Goal: Task Accomplishment & Management: Use online tool/utility

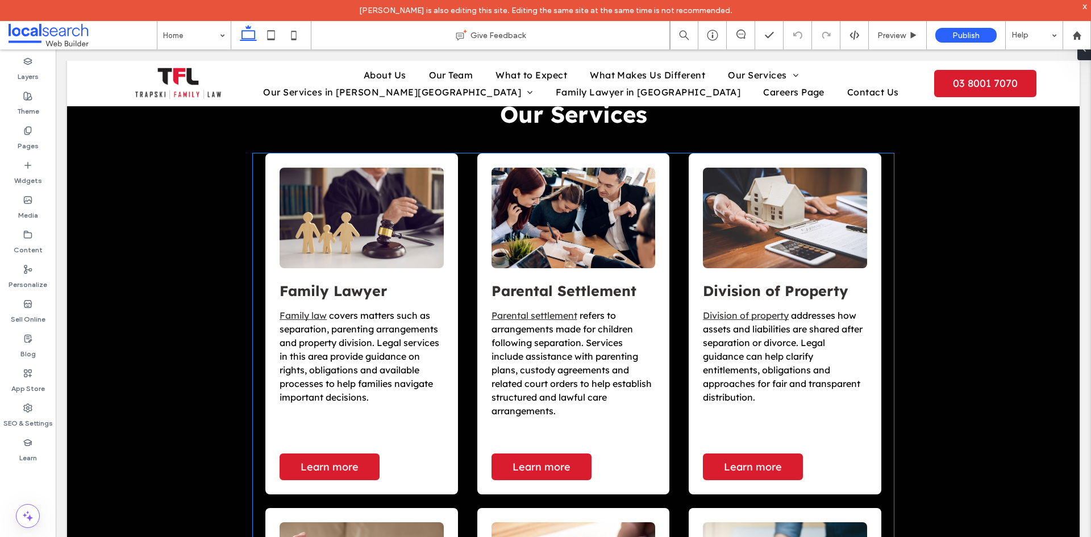
scroll to position [1193, 0]
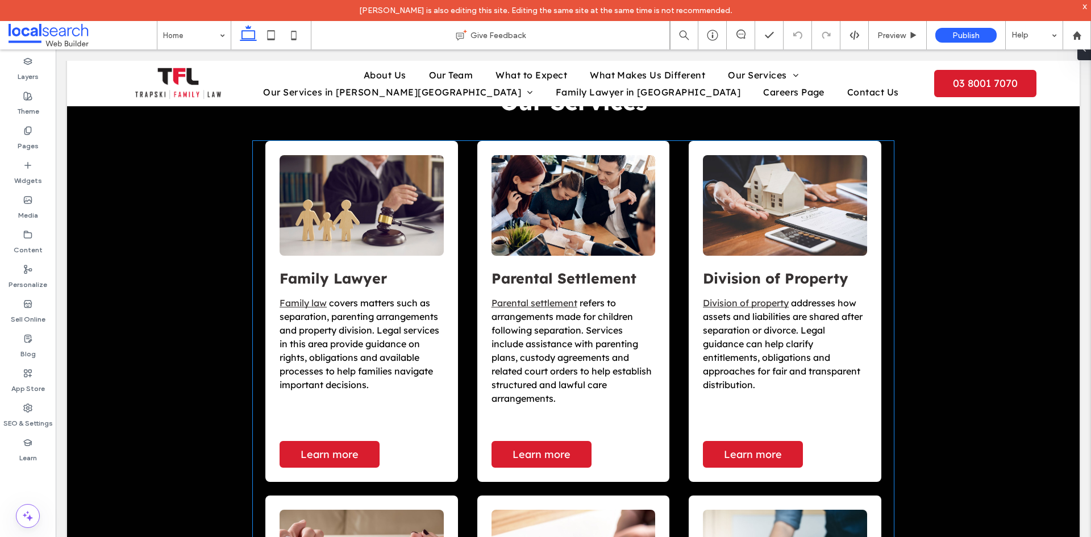
click at [344, 328] on span "covers matters such as separation, parenting arrangements and property division…" at bounding box center [359, 343] width 160 height 93
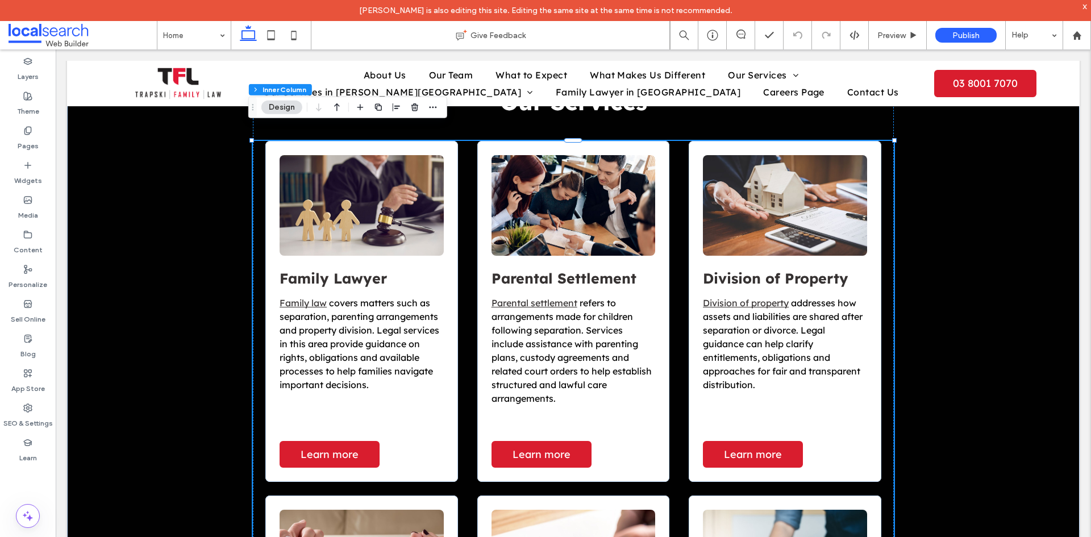
click at [344, 328] on span "covers matters such as separation, parenting arrangements and property division…" at bounding box center [359, 343] width 160 height 93
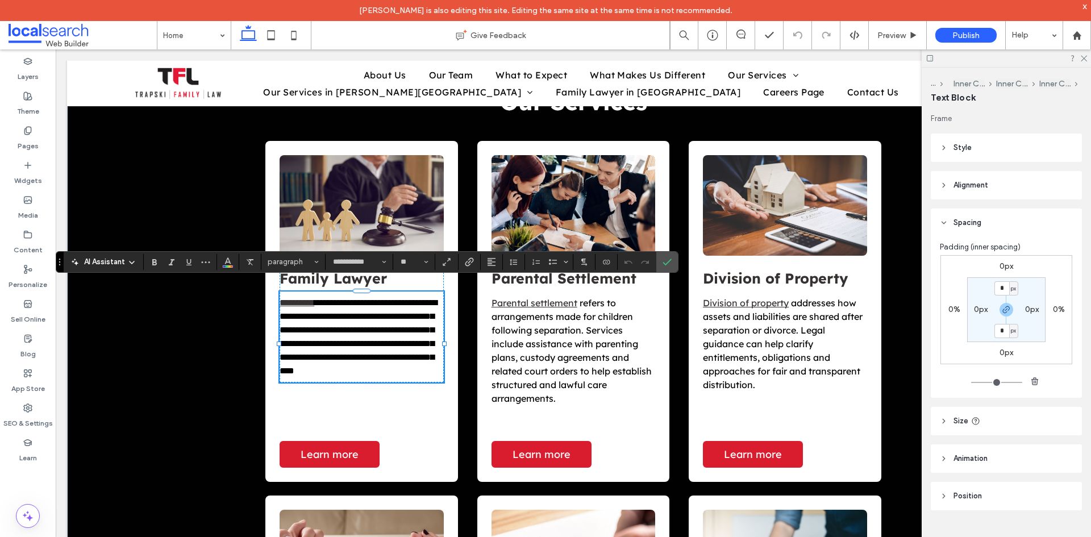
type input "**********"
type input "**"
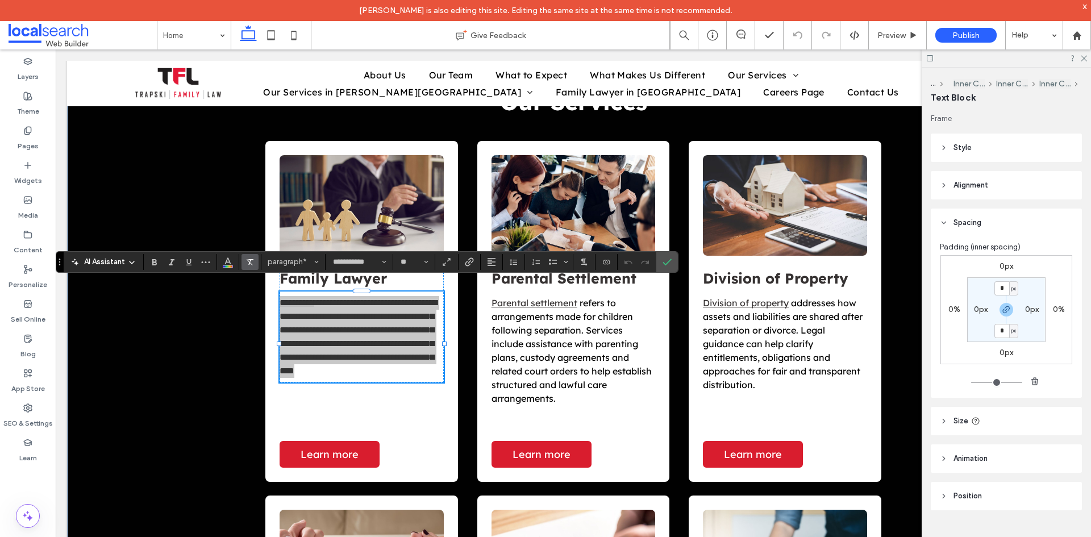
click at [251, 264] on use "Clear Format" at bounding box center [250, 262] width 7 height 6
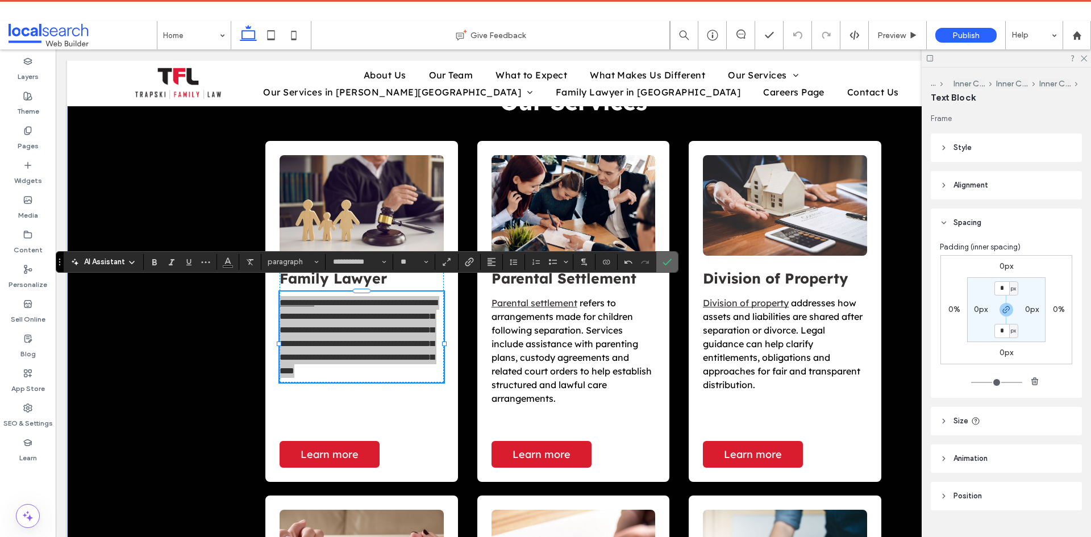
click at [658, 263] on label "Confirm" at bounding box center [666, 262] width 17 height 20
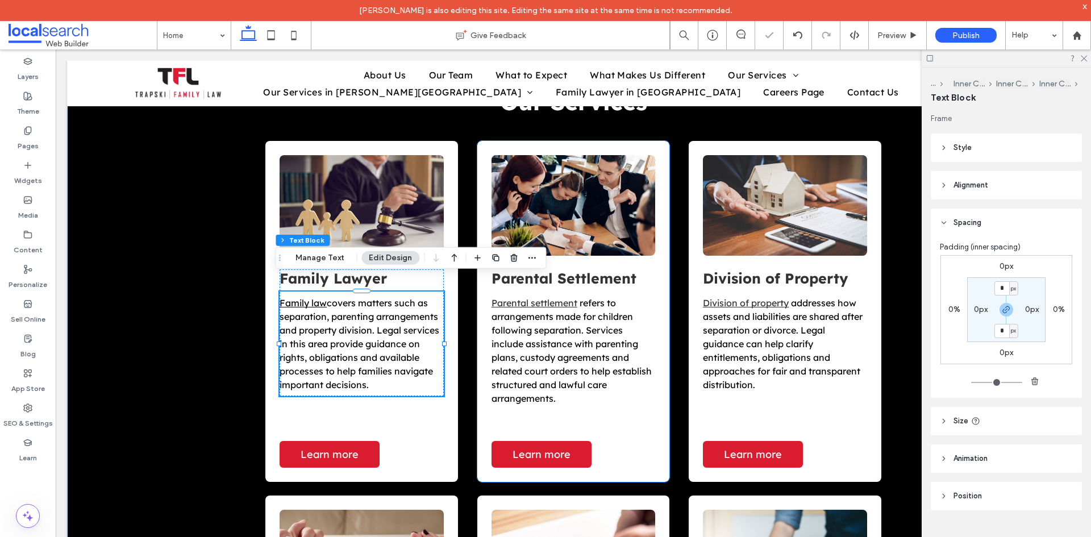
click at [562, 311] on span "refers to arrangements made for children following separation. Services include…" at bounding box center [571, 350] width 160 height 107
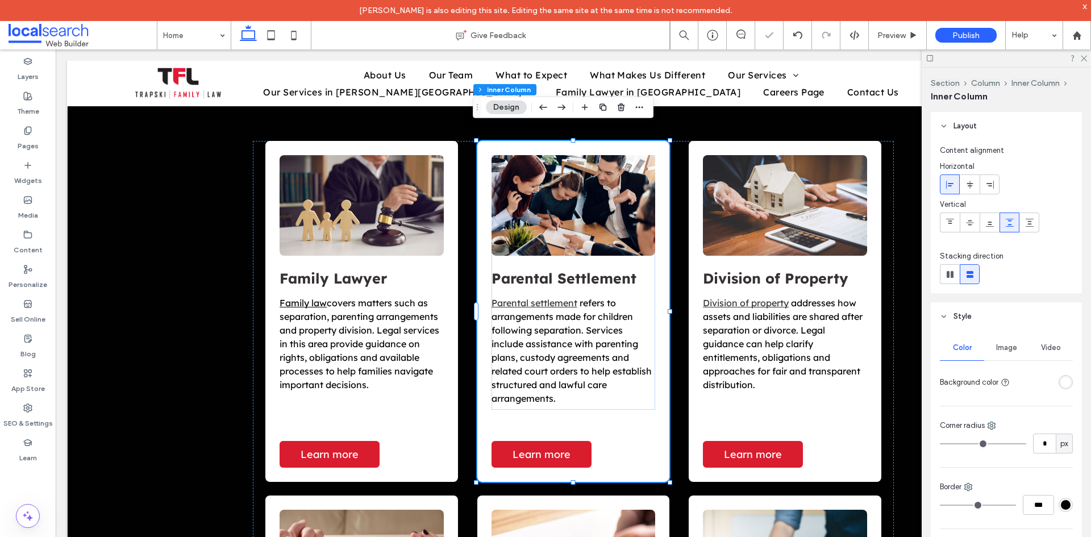
click at [562, 311] on span "refers to arrangements made for children following separation. Services include…" at bounding box center [571, 350] width 160 height 107
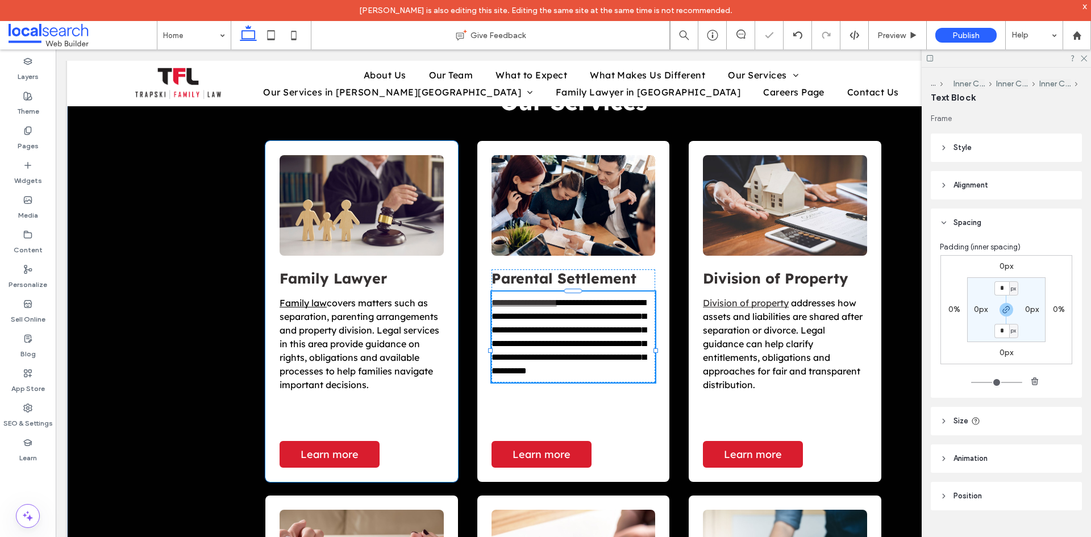
type input "**********"
type input "**"
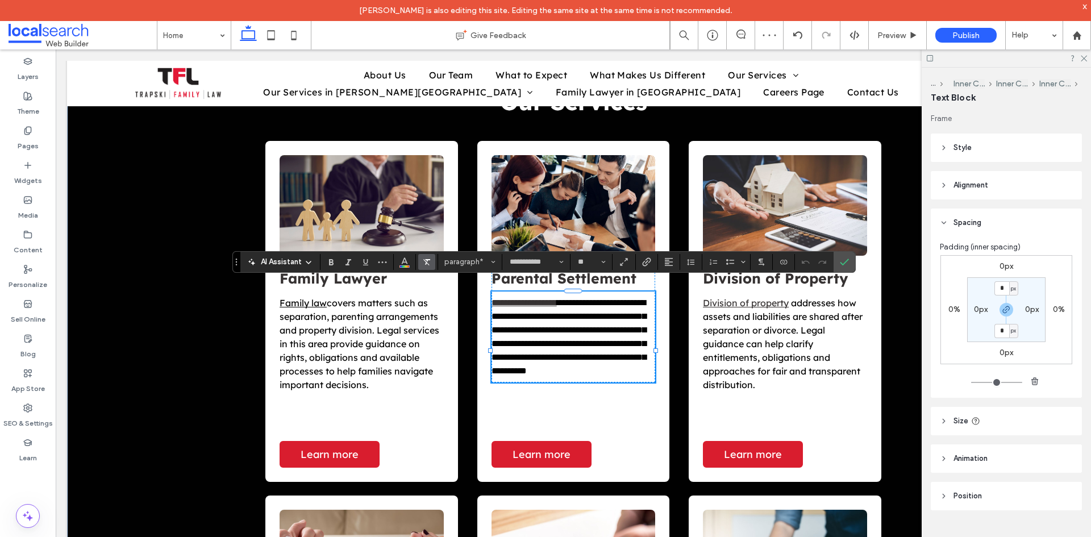
click at [429, 260] on icon "Clear Format" at bounding box center [426, 261] width 9 height 9
click at [842, 258] on icon "Confirm" at bounding box center [844, 261] width 9 height 9
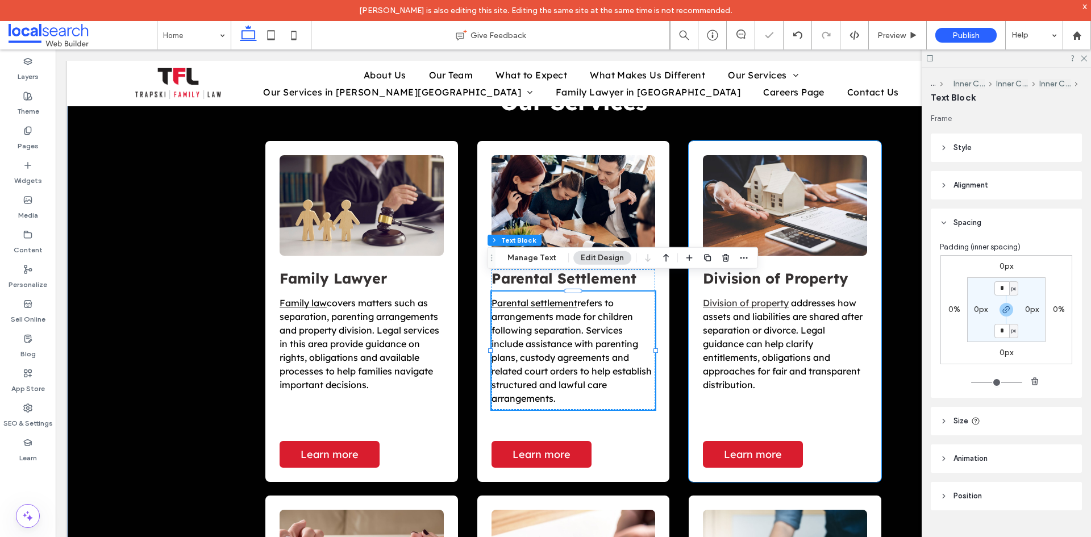
click at [761, 329] on span "addresses how assets and liabilities are shared after separation or divorce. Le…" at bounding box center [783, 343] width 160 height 93
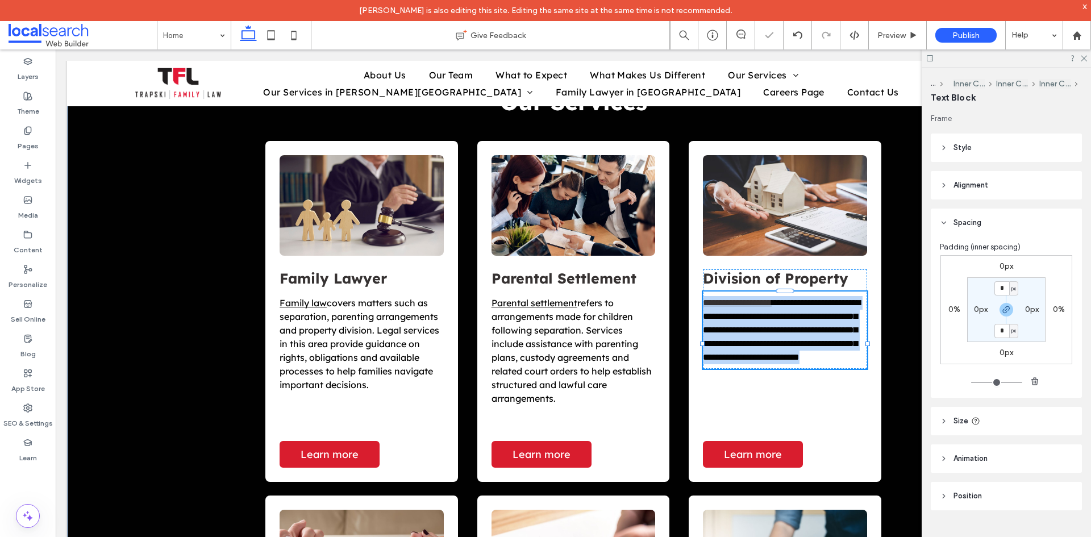
type input "**********"
type input "**"
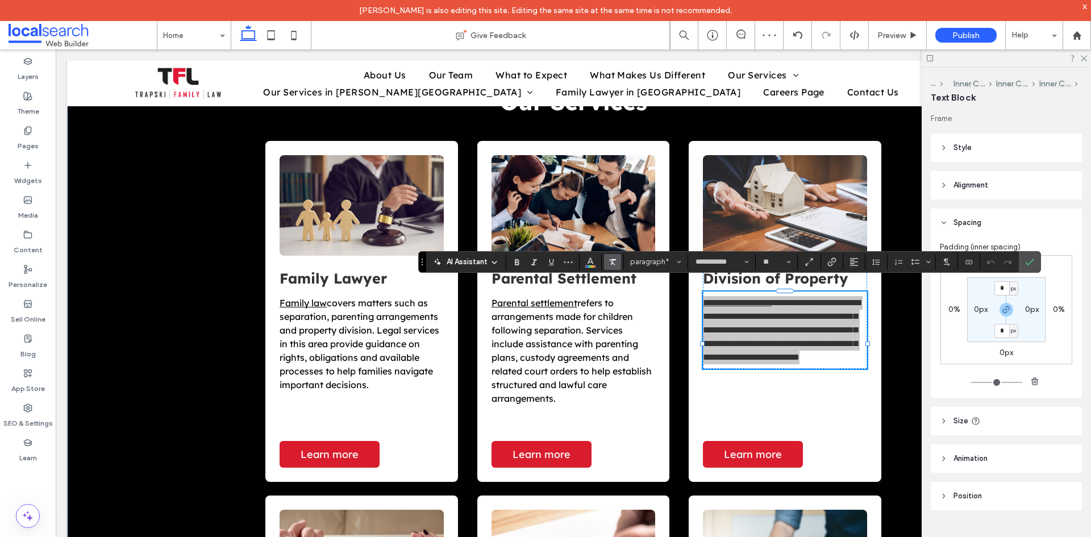
click at [611, 261] on use "Clear Format" at bounding box center [612, 262] width 7 height 6
click at [1031, 261] on use "Confirm" at bounding box center [1029, 261] width 9 height 7
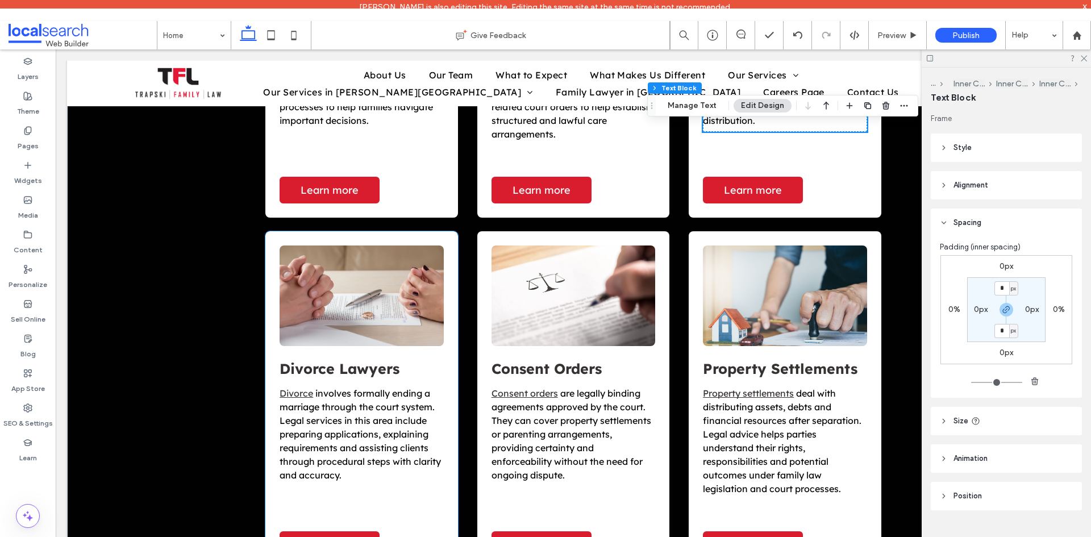
scroll to position [1477, 0]
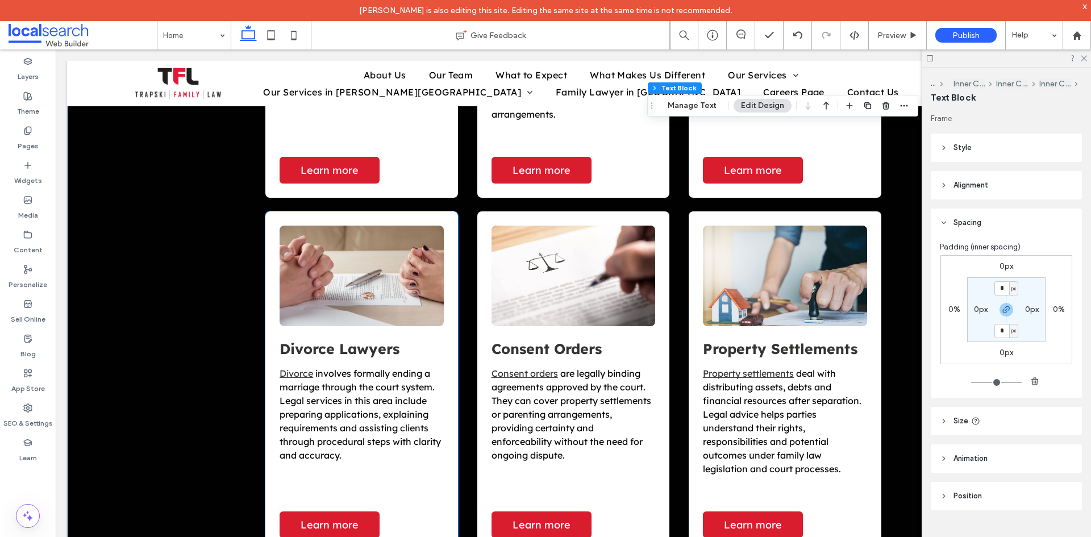
click at [360, 369] on span "involves formally ending a marriage through the court system. Legal services in…" at bounding box center [359, 414] width 161 height 93
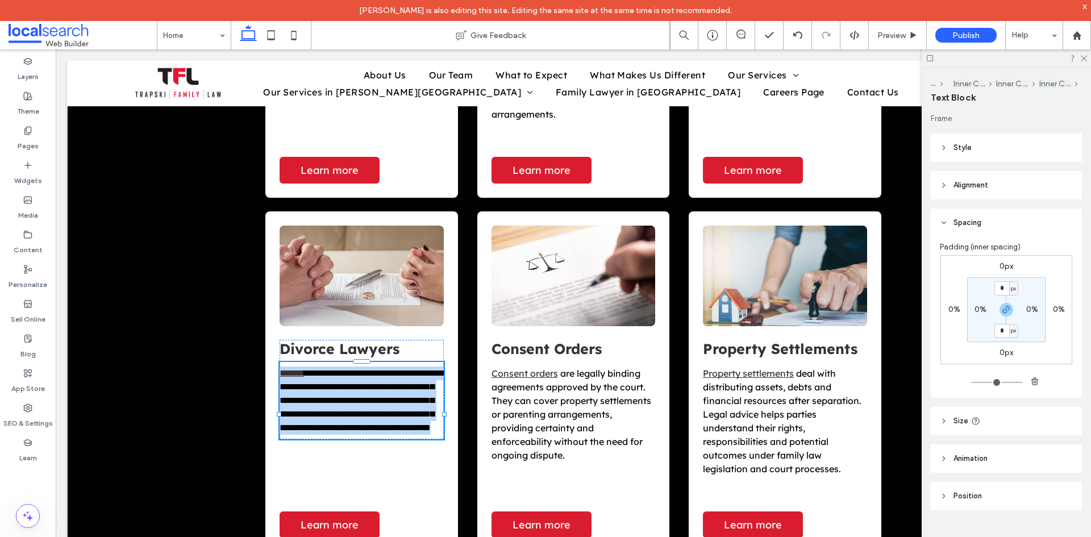
type input "**********"
type input "**"
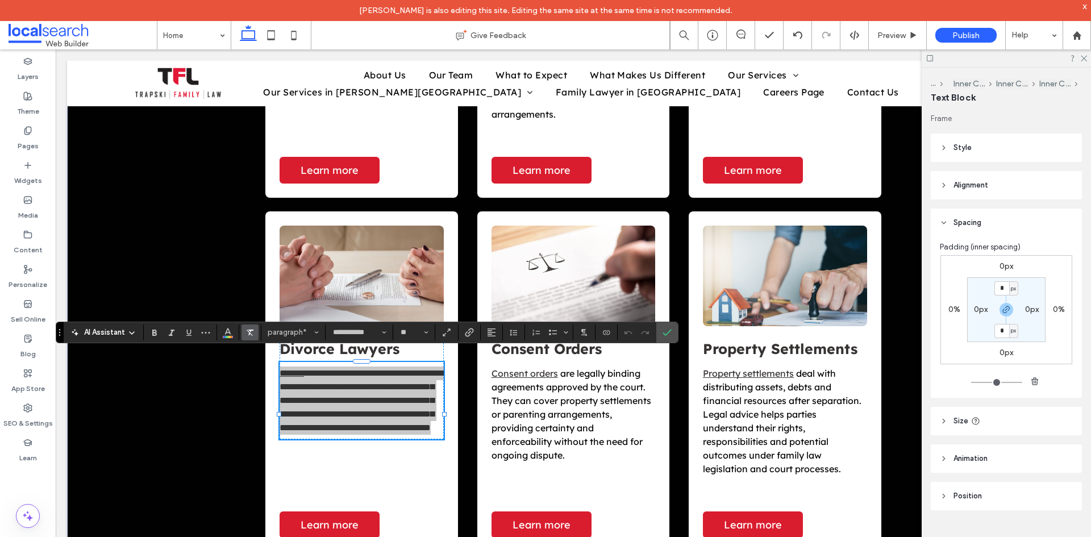
click at [253, 333] on icon "Clear Format" at bounding box center [249, 332] width 9 height 9
drag, startPoint x: 668, startPoint y: 332, endPoint x: 585, endPoint y: 298, distance: 89.5
click at [668, 332] on use "Confirm" at bounding box center [667, 332] width 9 height 7
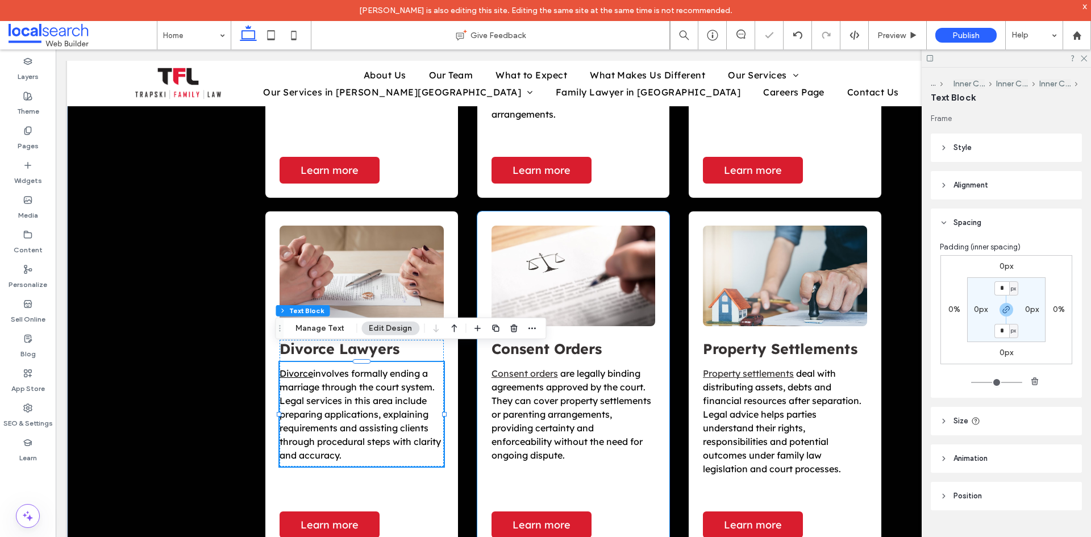
click at [563, 397] on span "are legally binding agreements approved by the court. They can cover property s…" at bounding box center [571, 414] width 160 height 93
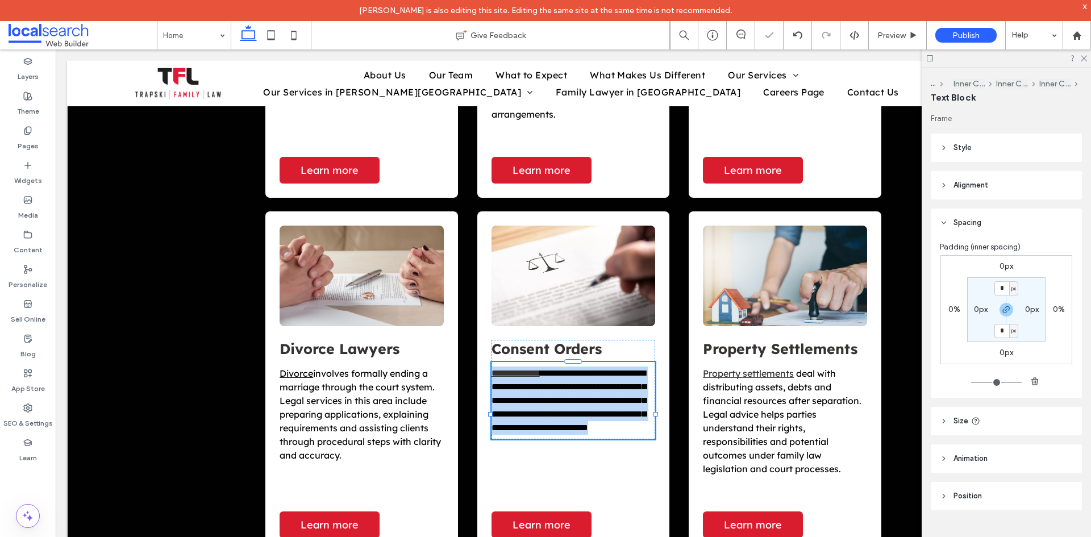
type input "**********"
type input "**"
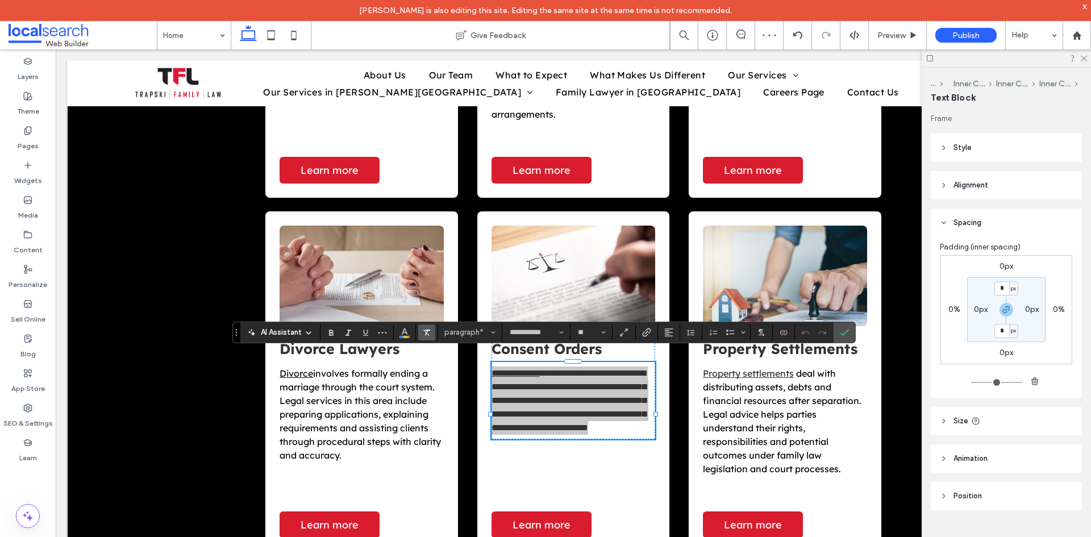
click at [425, 333] on icon "Clear Format" at bounding box center [426, 332] width 9 height 9
click at [845, 332] on use "Confirm" at bounding box center [844, 332] width 9 height 7
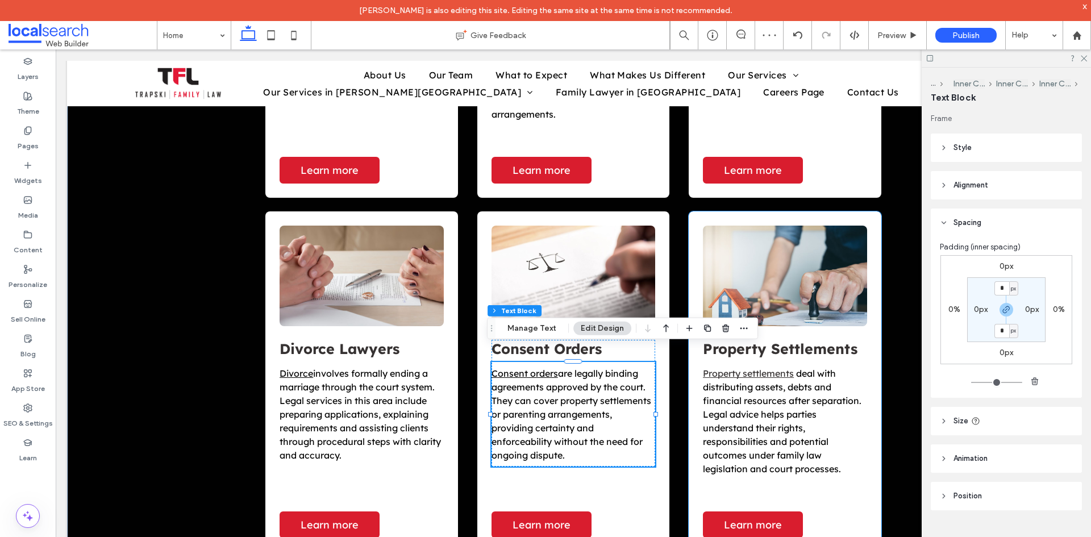
click at [753, 375] on span "deal with distributing assets, debts and financial resources after separation. …" at bounding box center [782, 421] width 158 height 107
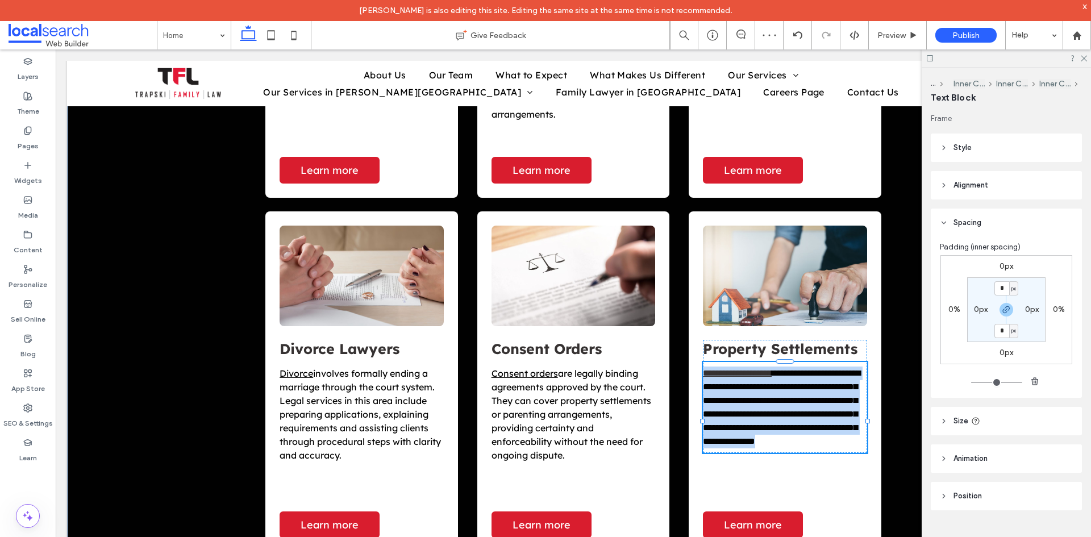
type input "**********"
type input "**"
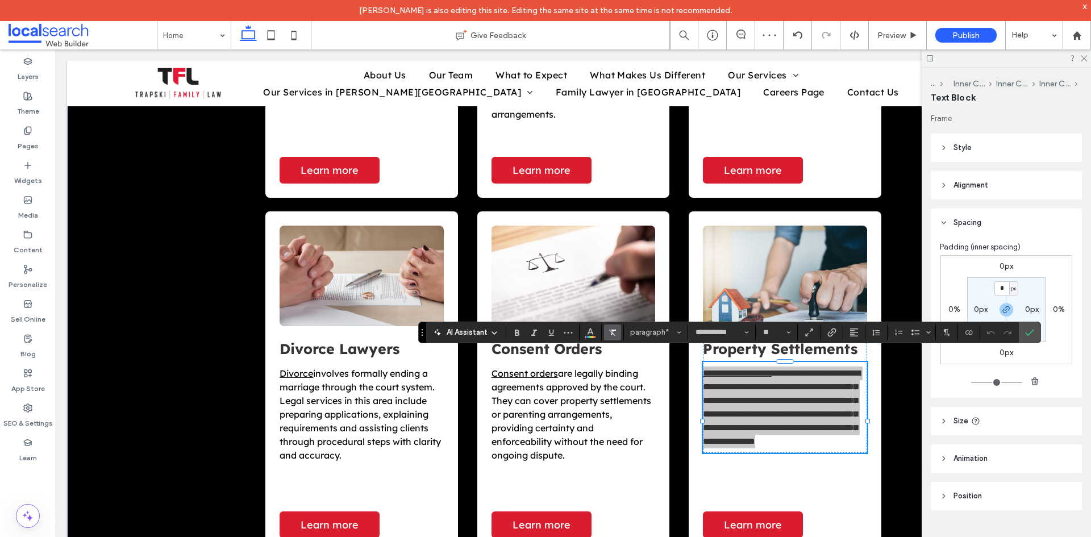
click at [616, 337] on span "Clear Format" at bounding box center [612, 332] width 9 height 15
click at [1032, 335] on icon "Confirm" at bounding box center [1029, 332] width 9 height 9
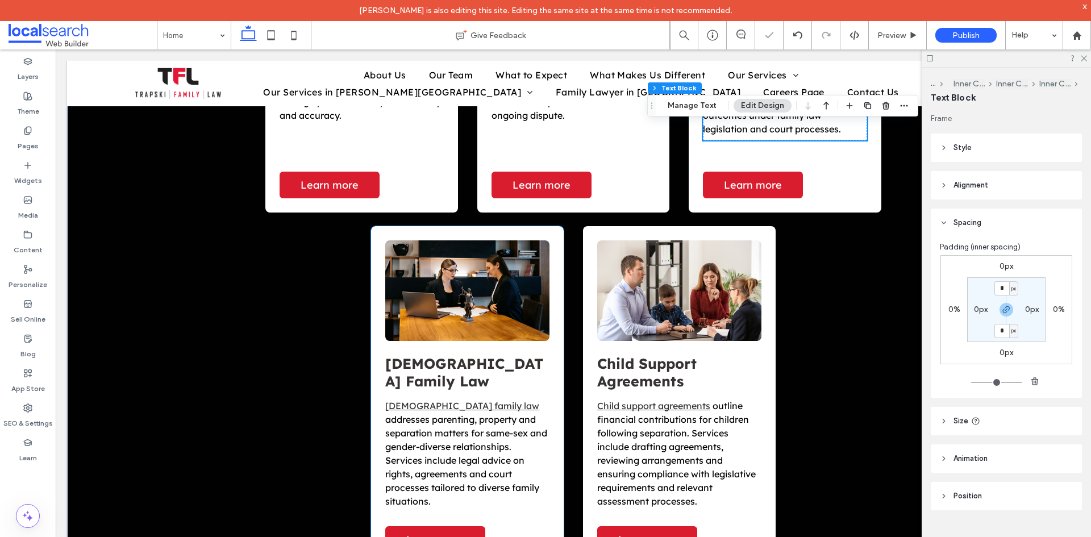
scroll to position [1818, 0]
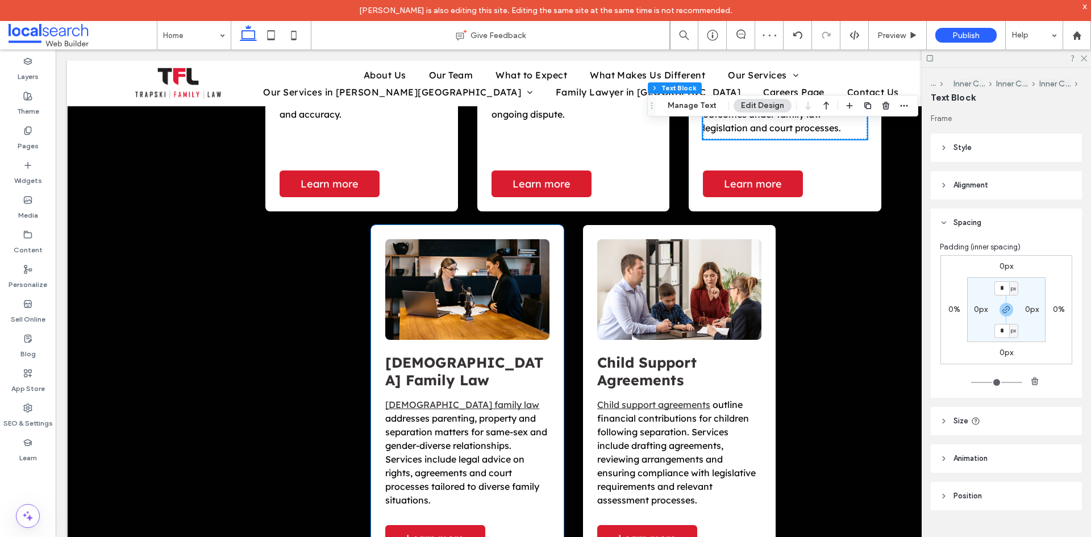
click at [463, 412] on span "addresses parenting, property and separation matters for same-sex and gender-di…" at bounding box center [466, 458] width 162 height 93
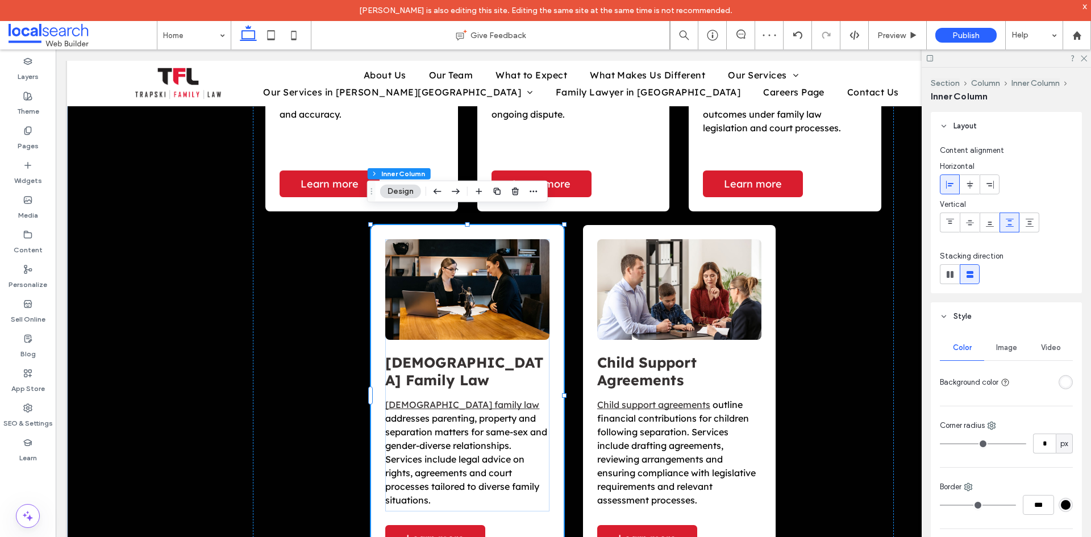
click at [463, 412] on span "addresses parenting, property and separation matters for same-sex and gender-di…" at bounding box center [466, 458] width 162 height 93
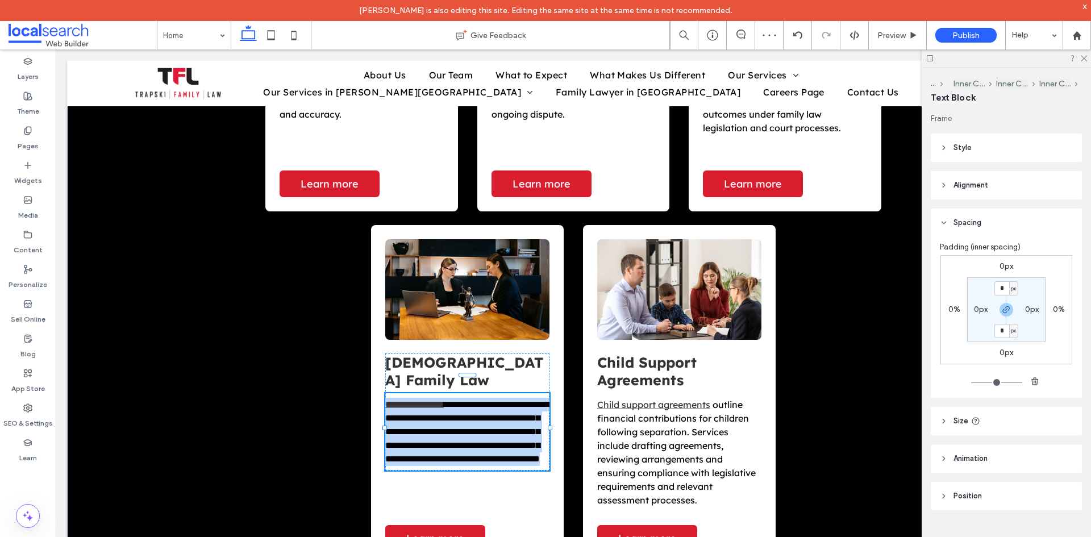
type input "**********"
type input "**"
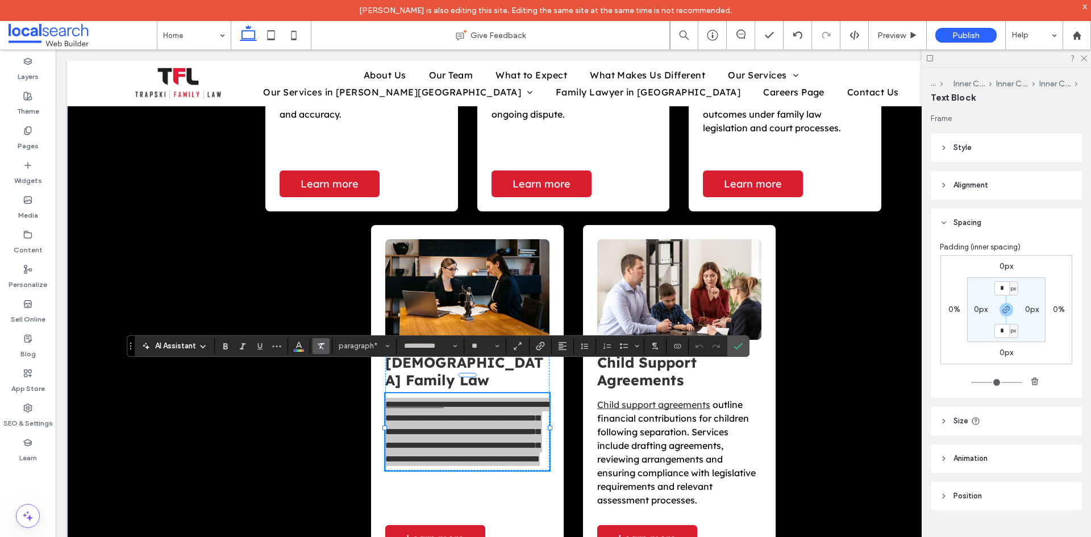
click at [326, 347] on label "Clear Format" at bounding box center [320, 346] width 17 height 16
click at [741, 348] on icon "Confirm" at bounding box center [737, 345] width 9 height 9
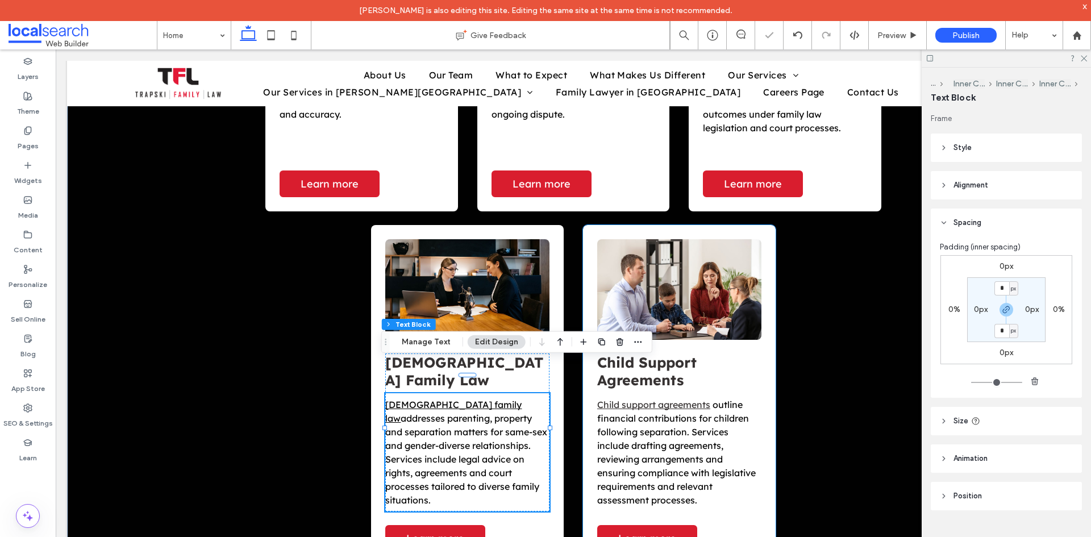
click at [649, 404] on span "outline financial contributions for children following separation. Services inc…" at bounding box center [676, 452] width 158 height 107
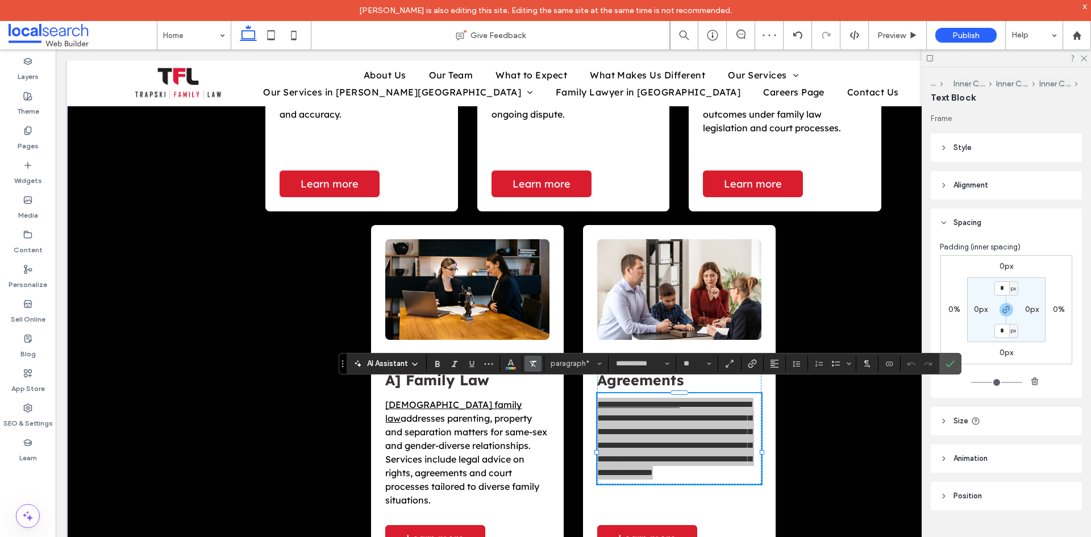
click at [537, 364] on label "Clear Format" at bounding box center [532, 364] width 17 height 16
click at [950, 362] on icon "Confirm" at bounding box center [949, 363] width 9 height 9
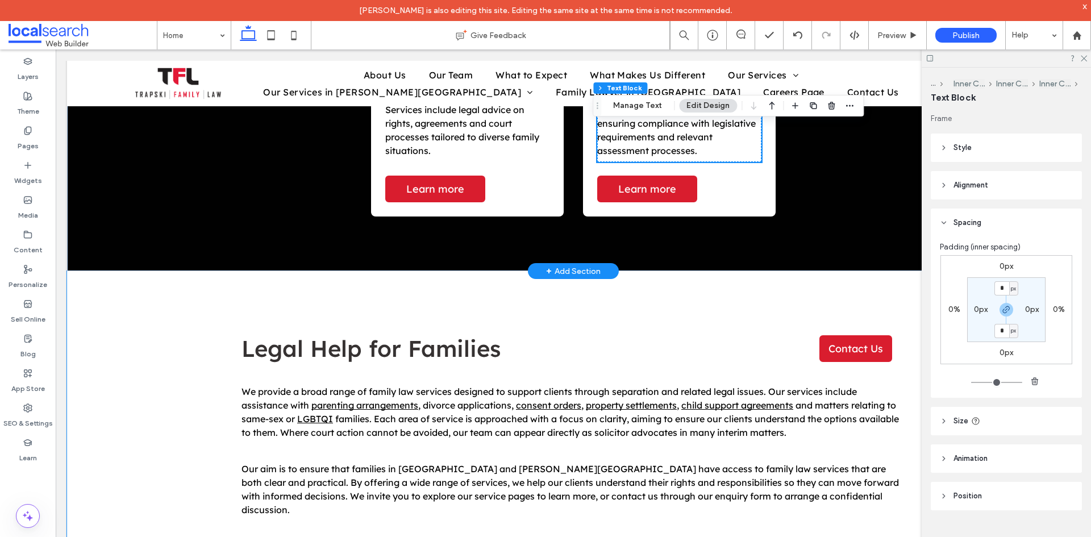
scroll to position [2045, 0]
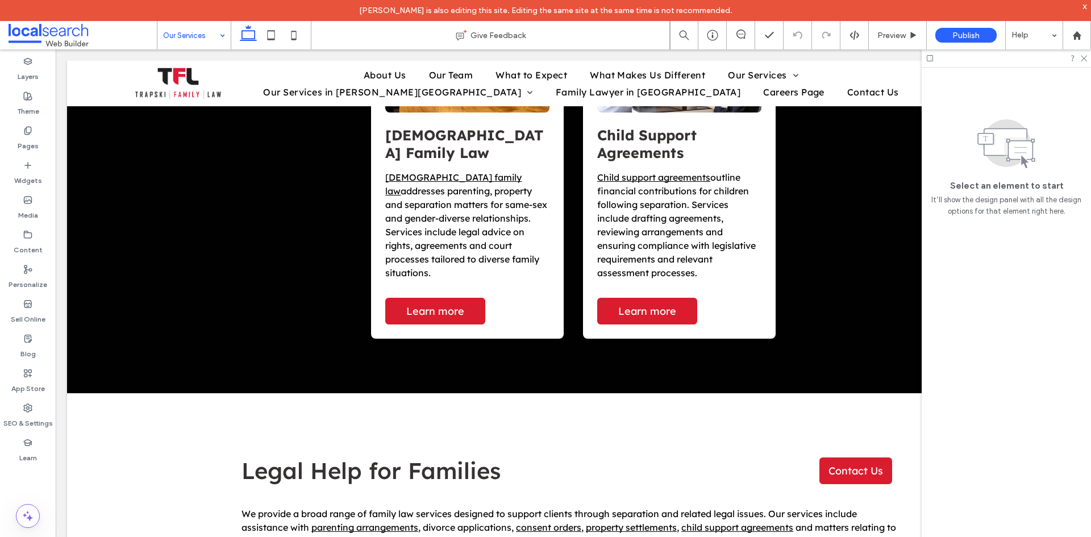
click at [210, 30] on input at bounding box center [191, 35] width 56 height 28
click at [222, 29] on div "Family Lawyer" at bounding box center [193, 35] width 73 height 28
click at [1085, 60] on use at bounding box center [1083, 59] width 6 height 6
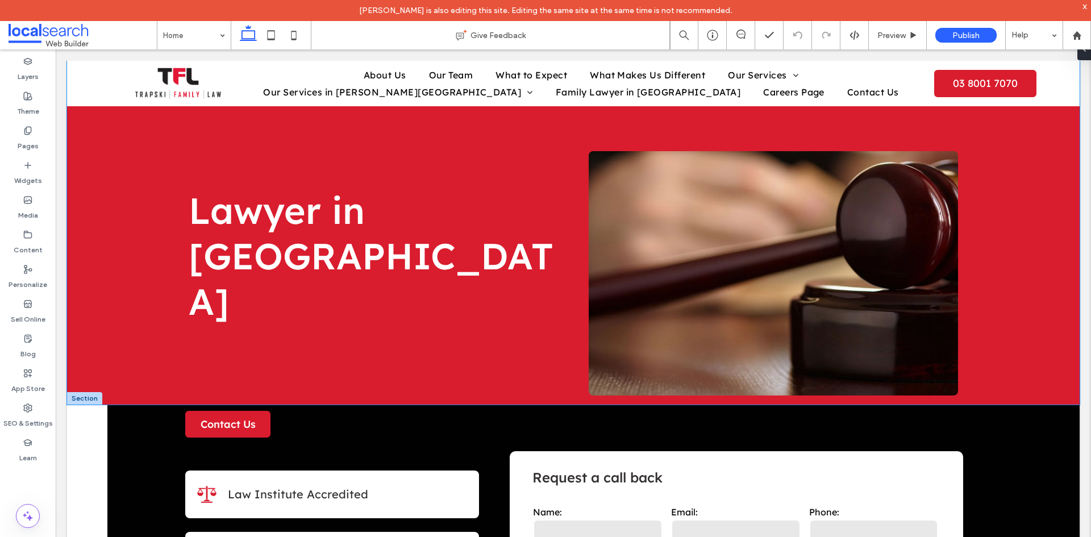
scroll to position [57, 0]
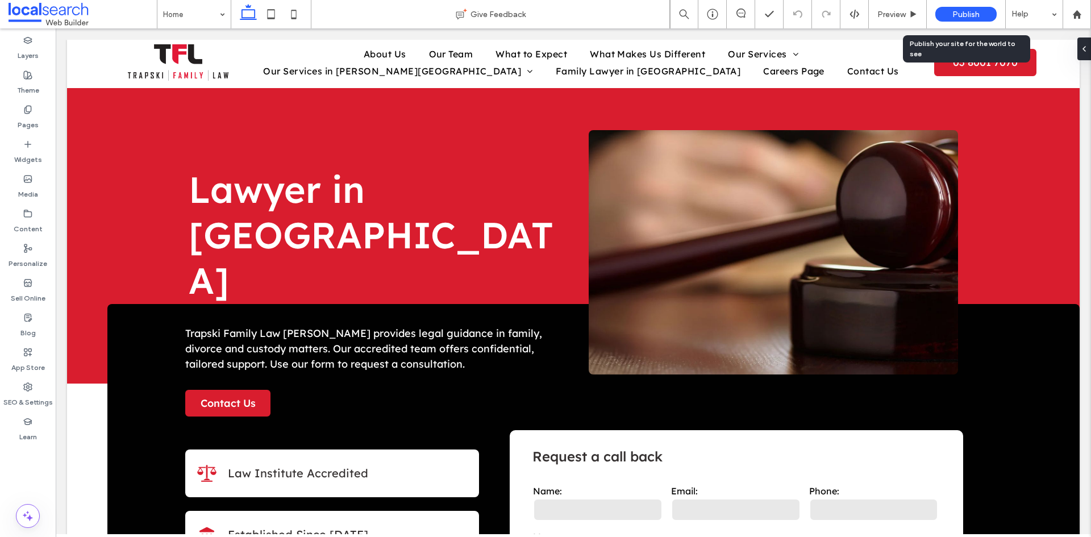
click at [962, 11] on span "Publish" at bounding box center [965, 15] width 27 height 10
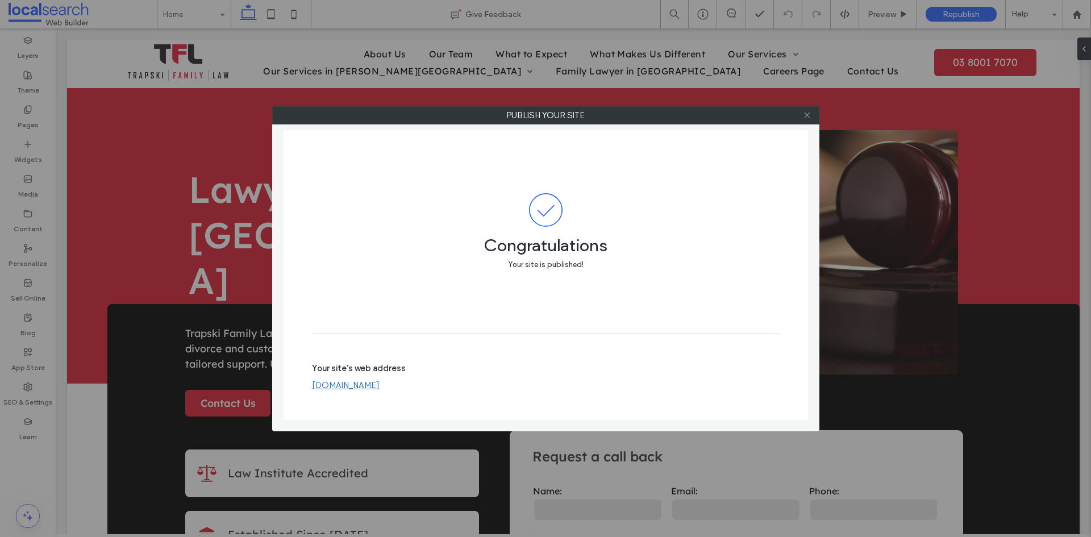
click at [803, 114] on icon at bounding box center [807, 115] width 9 height 9
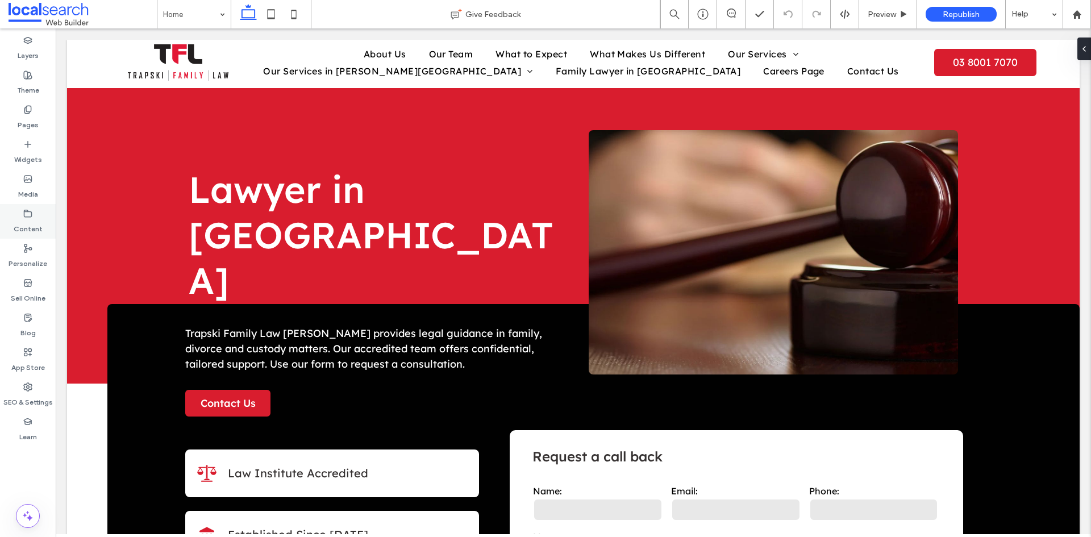
click at [32, 220] on label "Content" at bounding box center [28, 226] width 29 height 16
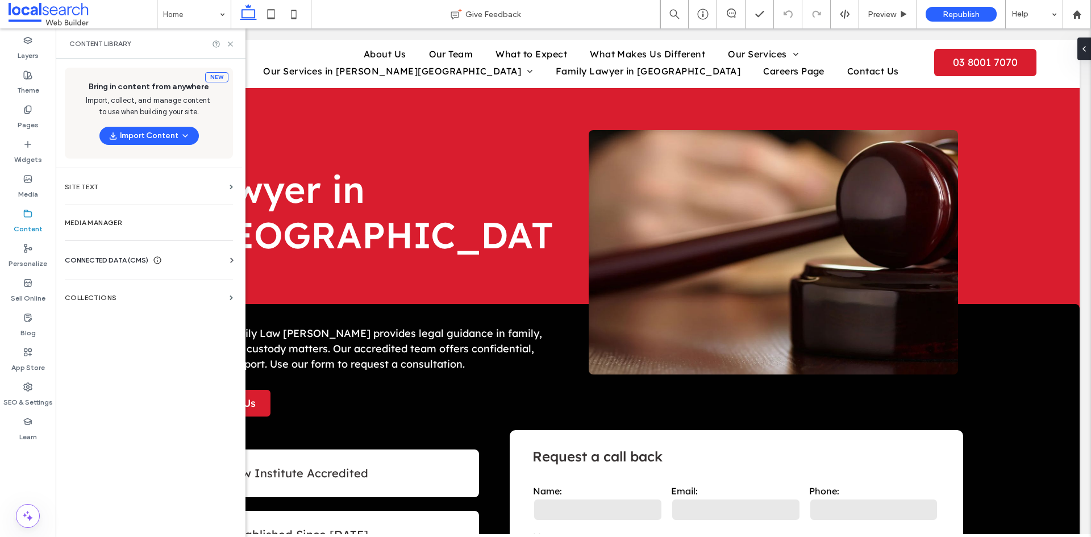
click at [114, 257] on span "CONNECTED DATA (CMS)" at bounding box center [107, 259] width 84 height 11
click at [107, 281] on section "Business Info" at bounding box center [151, 288] width 173 height 26
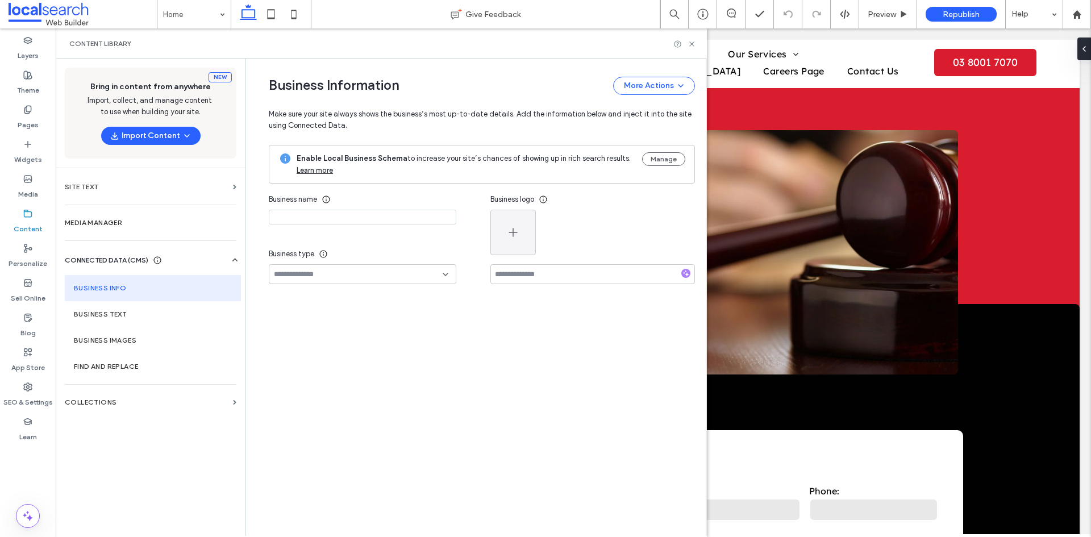
type input "**********"
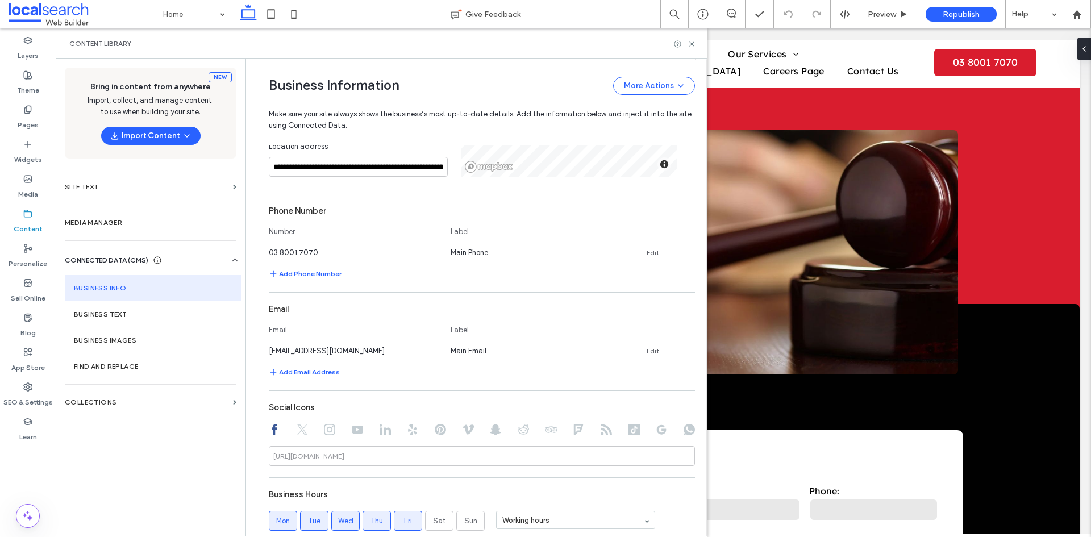
scroll to position [336, 0]
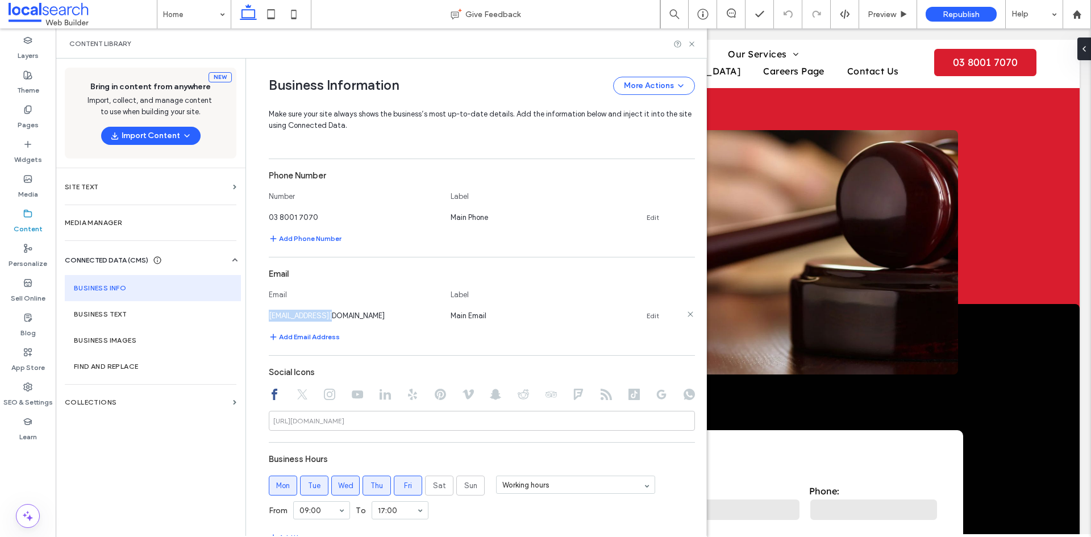
drag, startPoint x: 334, startPoint y: 312, endPoint x: 263, endPoint y: 314, distance: 71.0
click at [269, 314] on div "admin@tfl.net.au" at bounding box center [354, 316] width 170 height 12
copy span "admin@tfl.net.au"
click at [646, 314] on link "Edit" at bounding box center [652, 315] width 12 height 9
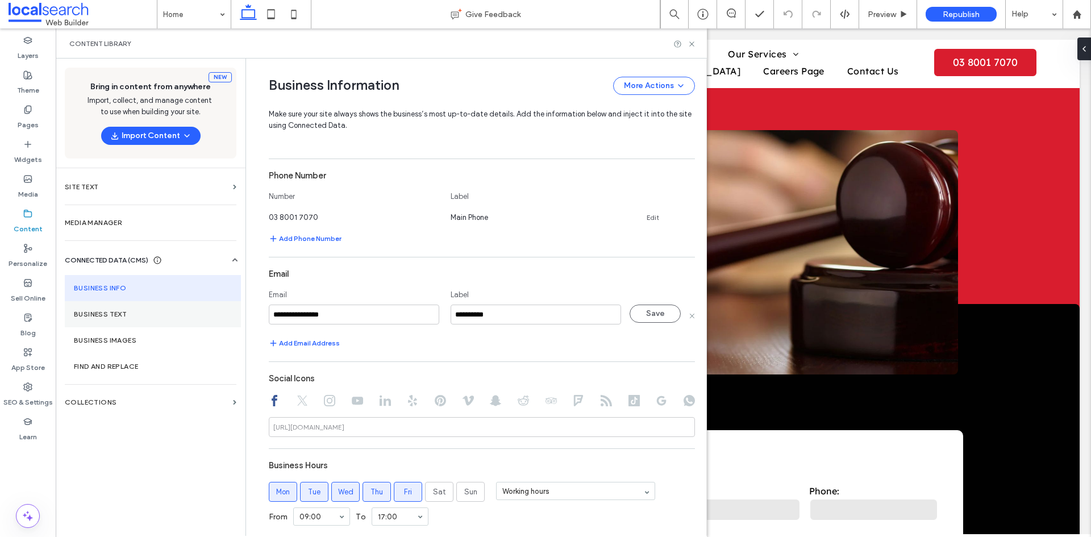
drag, startPoint x: 352, startPoint y: 311, endPoint x: 204, endPoint y: 315, distance: 147.8
click at [204, 315] on div "**********" at bounding box center [381, 297] width 651 height 477
type input "**********"
click at [635, 313] on button "Save" at bounding box center [654, 313] width 51 height 18
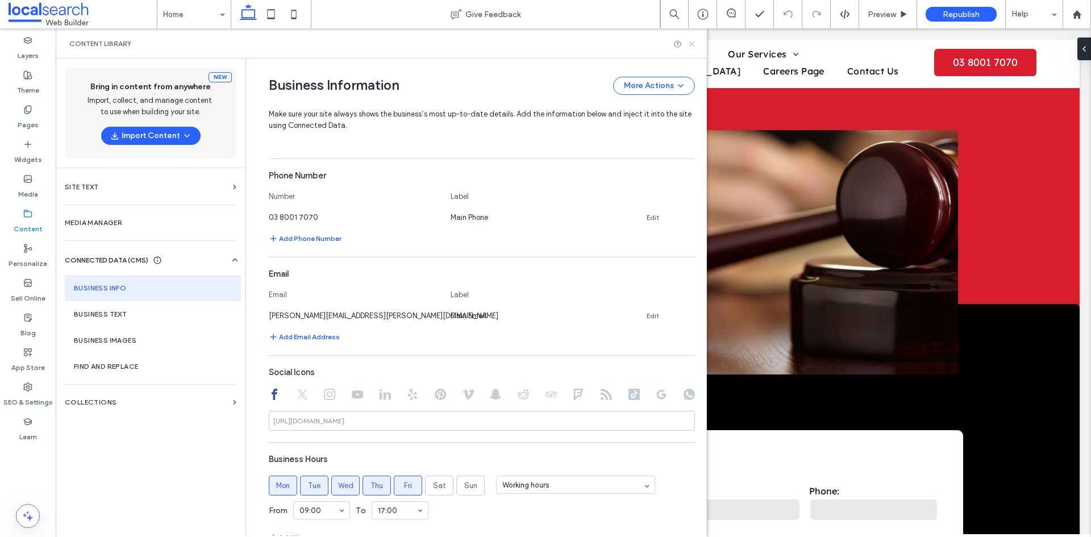
click at [692, 44] on use at bounding box center [691, 43] width 5 height 5
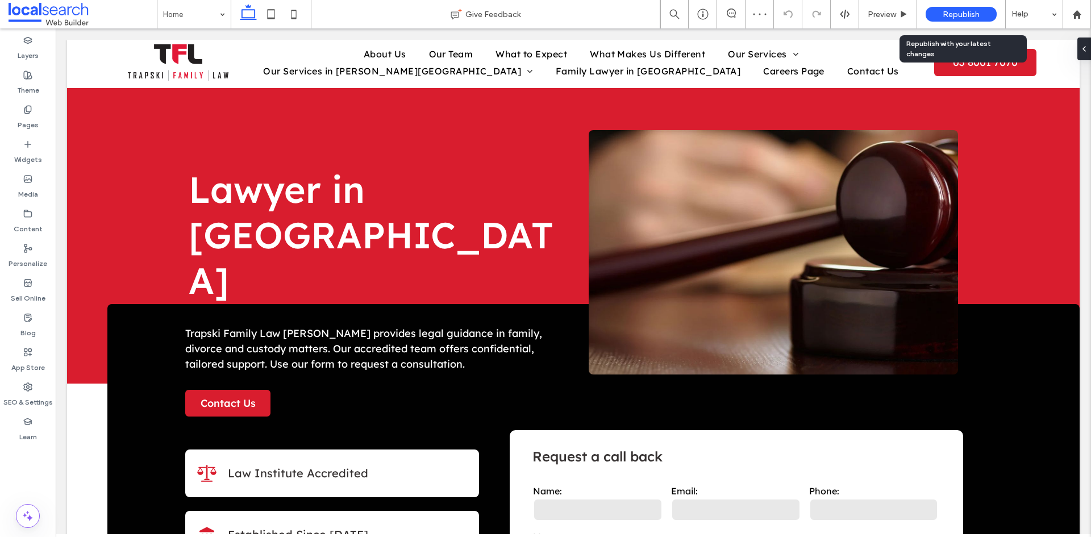
scroll to position [0, 0]
click at [958, 12] on span "Republish" at bounding box center [960, 15] width 37 height 10
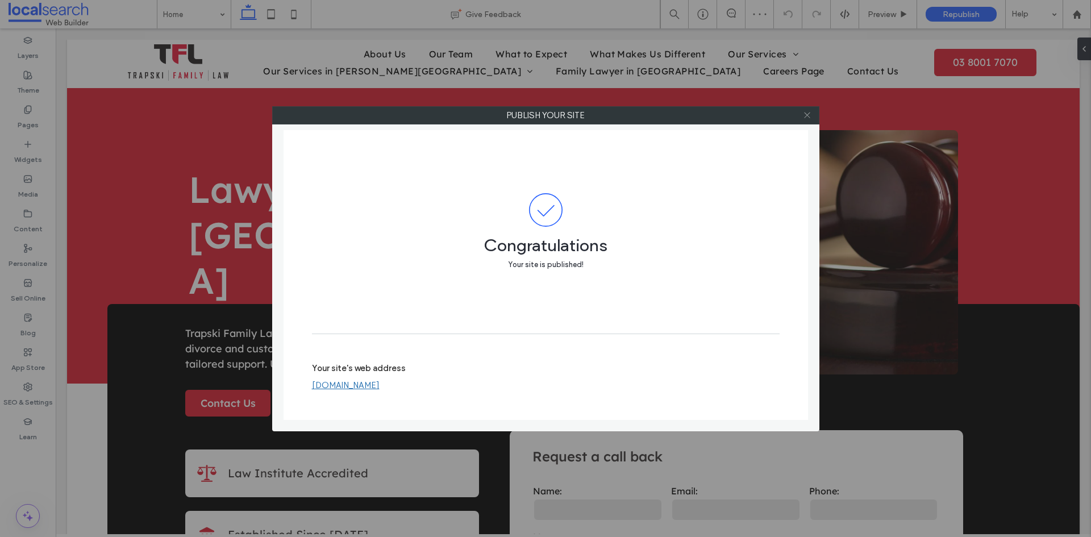
click at [807, 114] on icon at bounding box center [807, 115] width 9 height 9
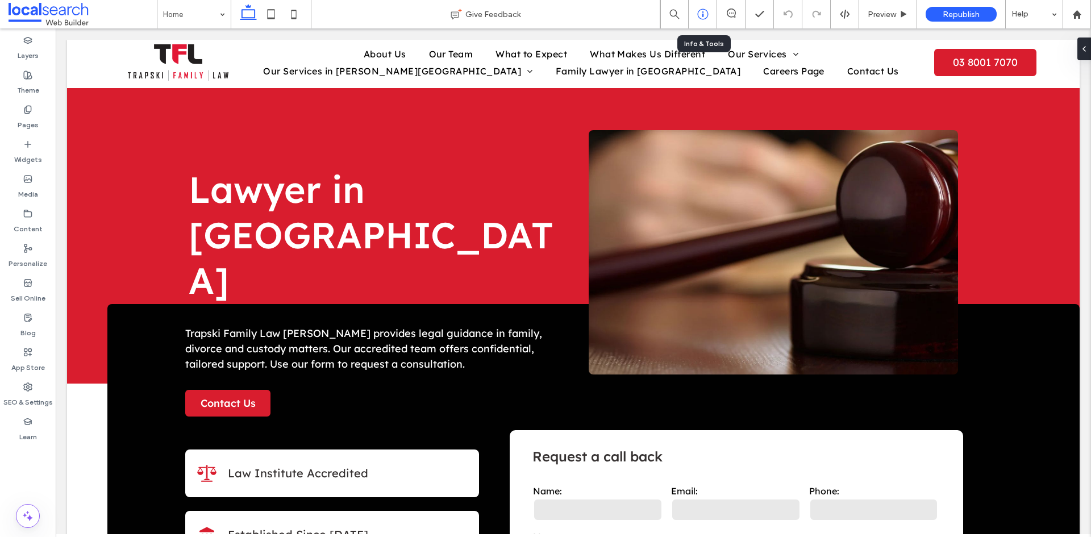
click at [704, 15] on icon at bounding box center [702, 14] width 11 height 11
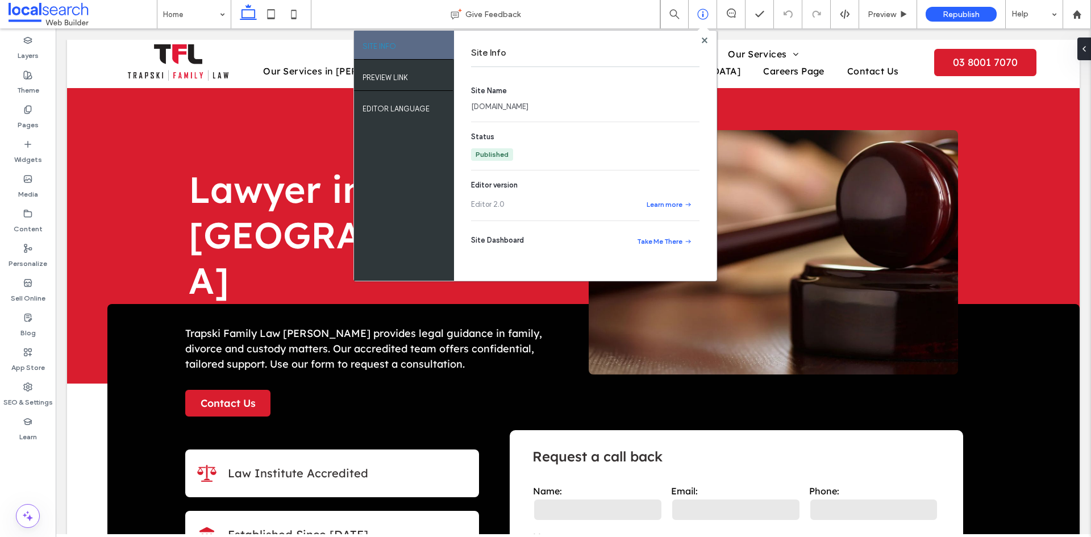
click at [528, 106] on link "trapskifamilylawgeelong.webbuilder.localsearch.com.au" at bounding box center [499, 106] width 57 height 11
click at [32, 220] on label "Content" at bounding box center [28, 226] width 29 height 16
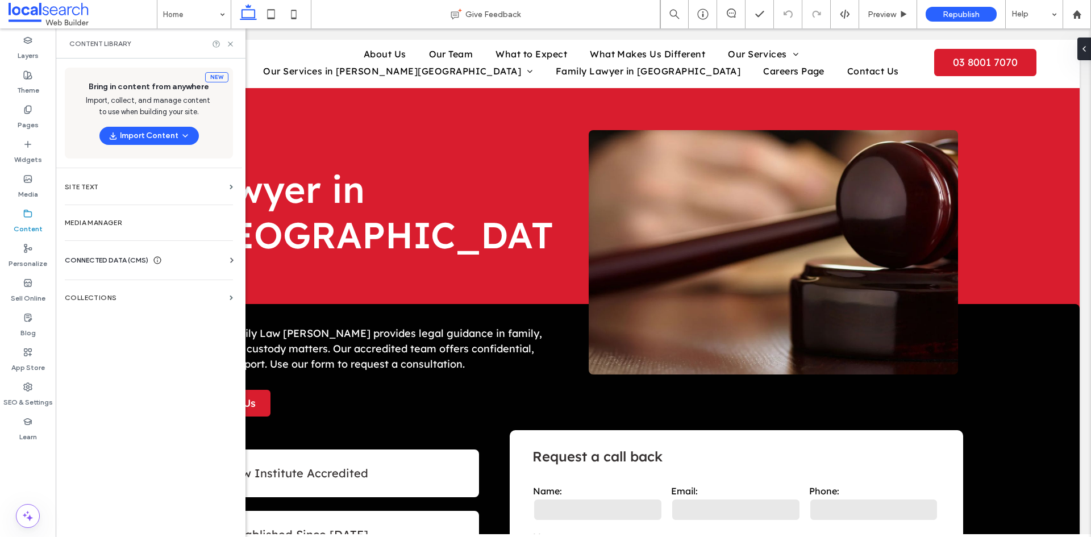
click at [125, 260] on span "CONNECTED DATA (CMS)" at bounding box center [107, 259] width 84 height 11
click at [114, 287] on label "Business Info" at bounding box center [151, 288] width 155 height 8
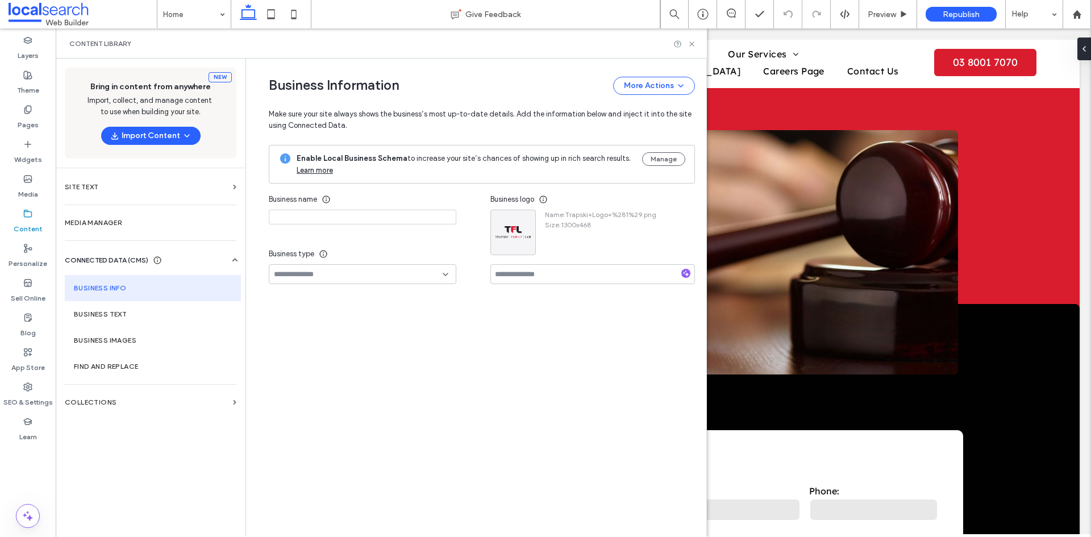
type input "**********"
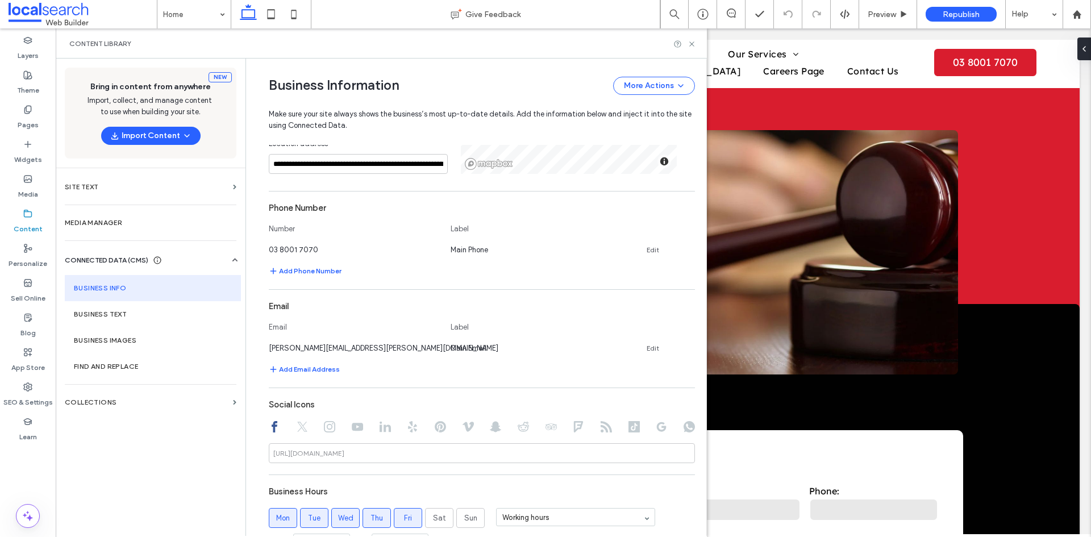
scroll to position [336, 0]
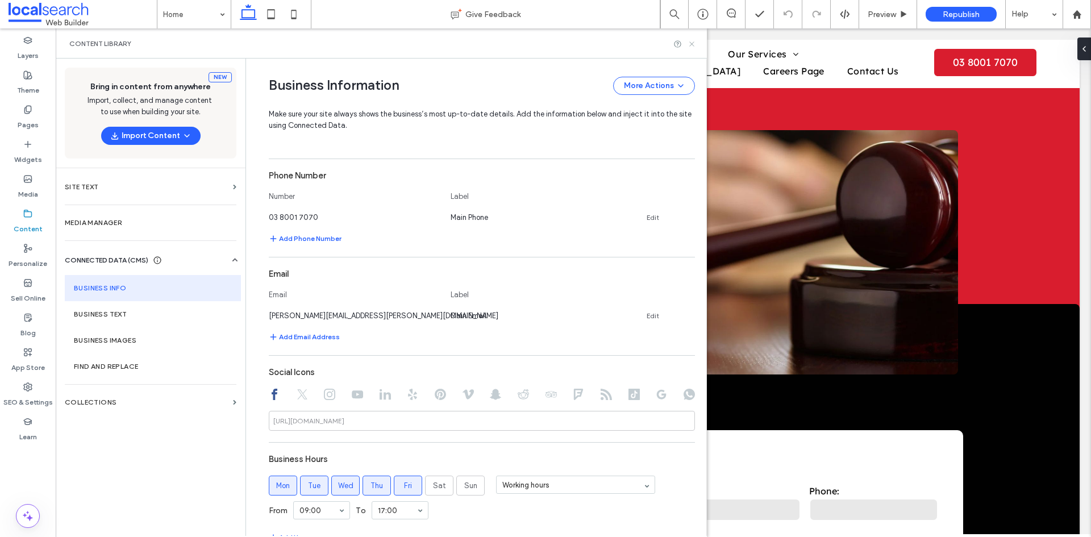
click at [692, 45] on icon at bounding box center [691, 44] width 9 height 9
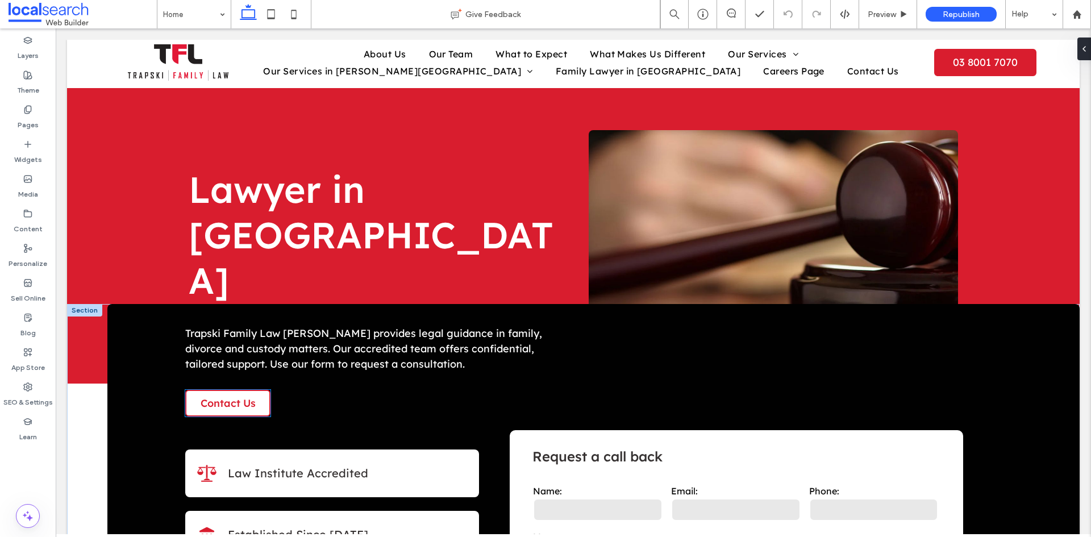
scroll to position [0, 0]
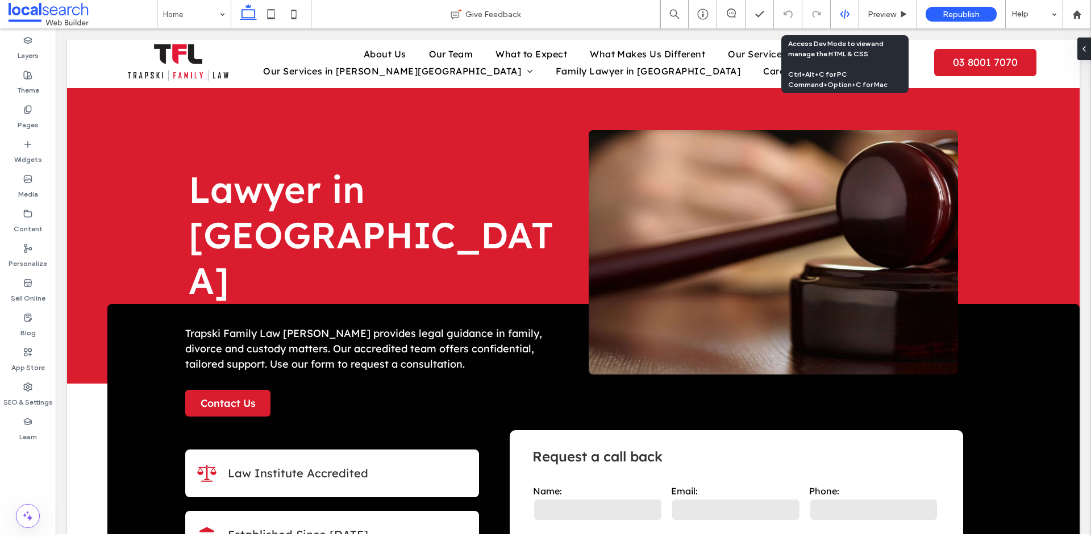
click at [845, 16] on icon at bounding box center [845, 14] width 10 height 10
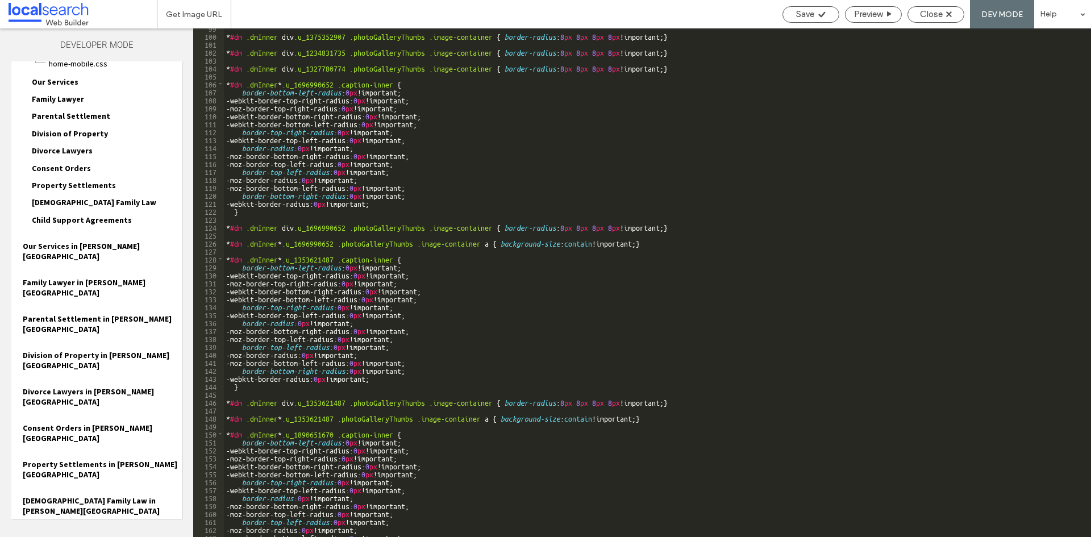
scroll to position [784, 0]
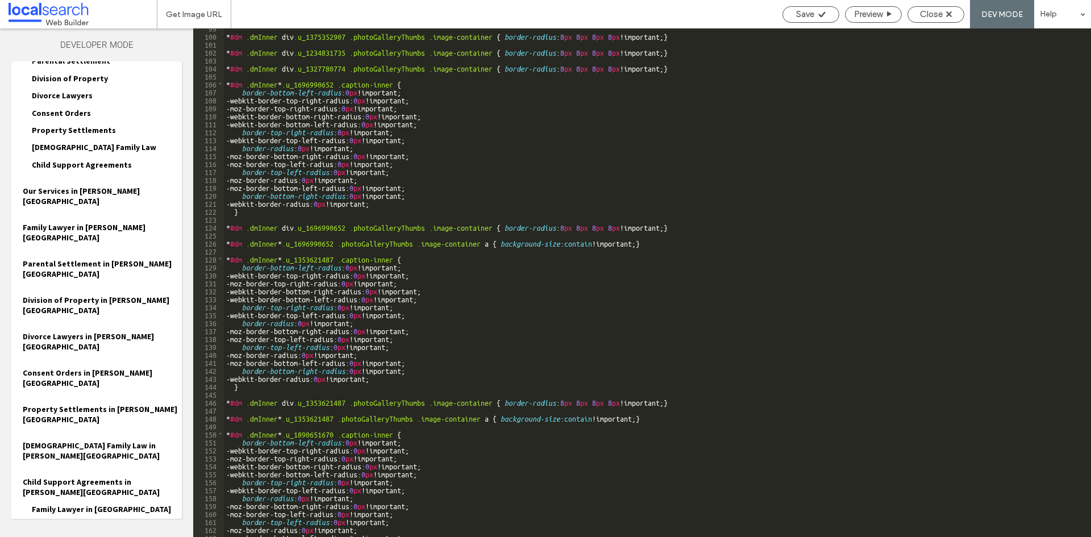
scroll to position [202, 0]
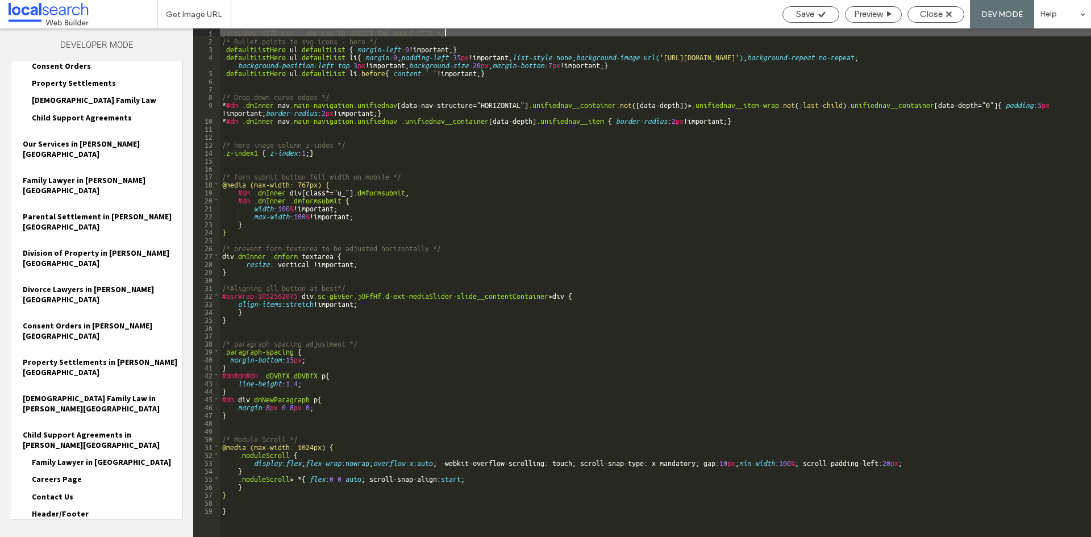
click at [255, 504] on div "/* GLOBAL SITE CSS - ADD CSS TO AFFECT THE WHOLE SITE */ /* Bullet points to sv…" at bounding box center [655, 290] width 871 height 524
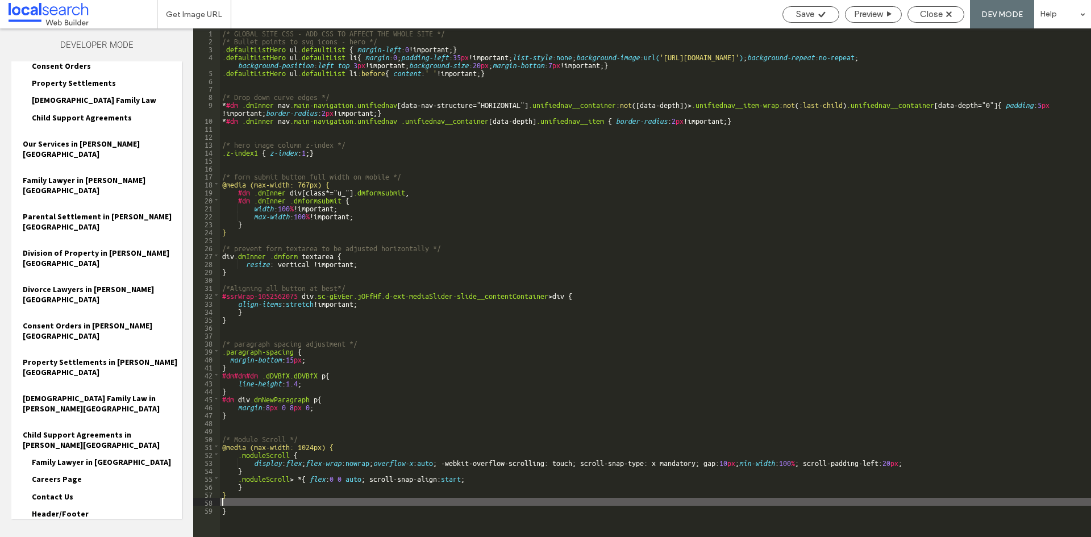
click at [254, 508] on div "/* GLOBAL SITE CSS - ADD CSS TO AFFECT THE WHOLE SITE */ /* Bullet points to sv…" at bounding box center [655, 290] width 871 height 524
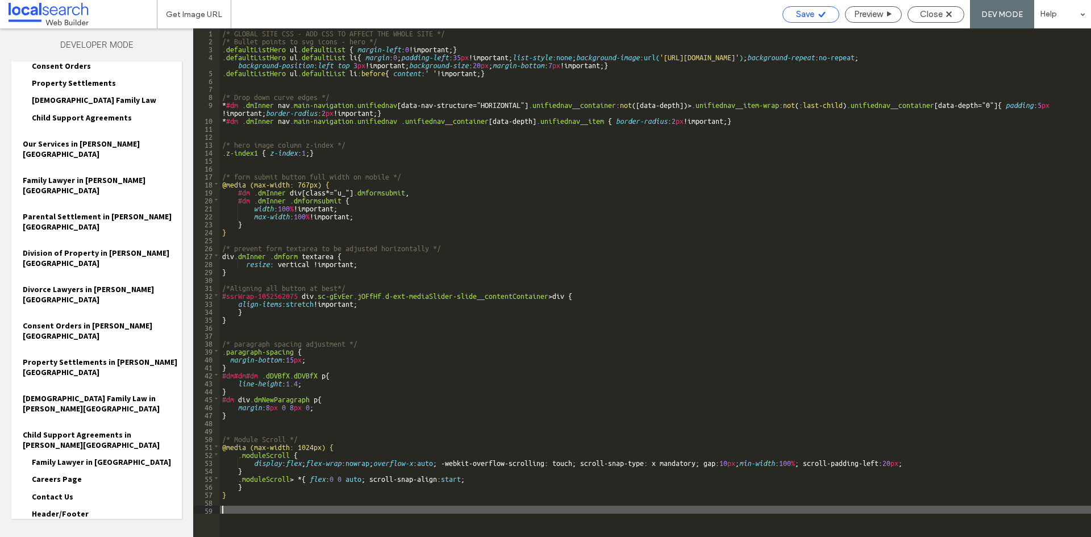
click at [802, 11] on span "Save" at bounding box center [805, 14] width 18 height 10
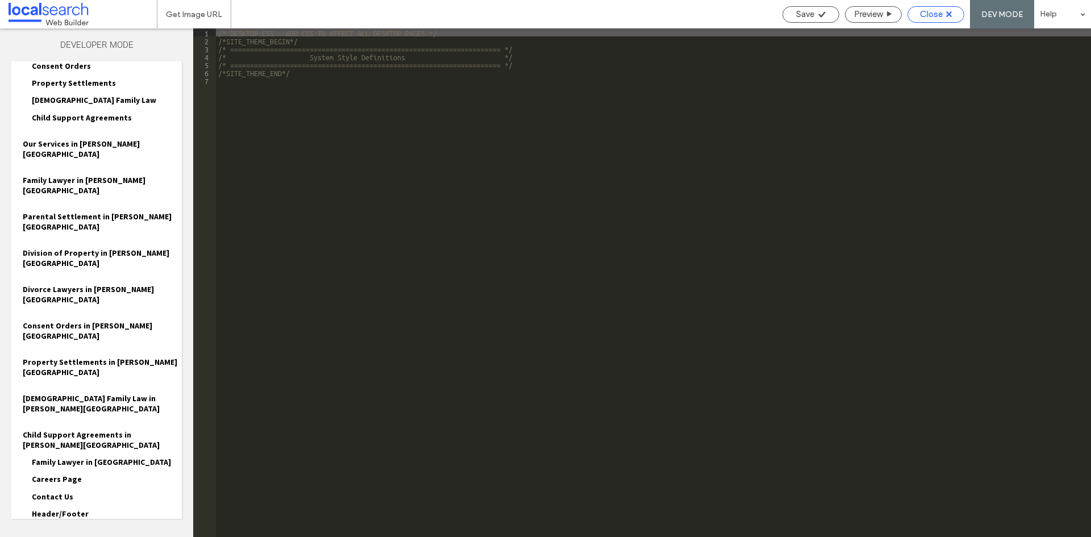
click at [931, 10] on span "Close" at bounding box center [931, 14] width 23 height 10
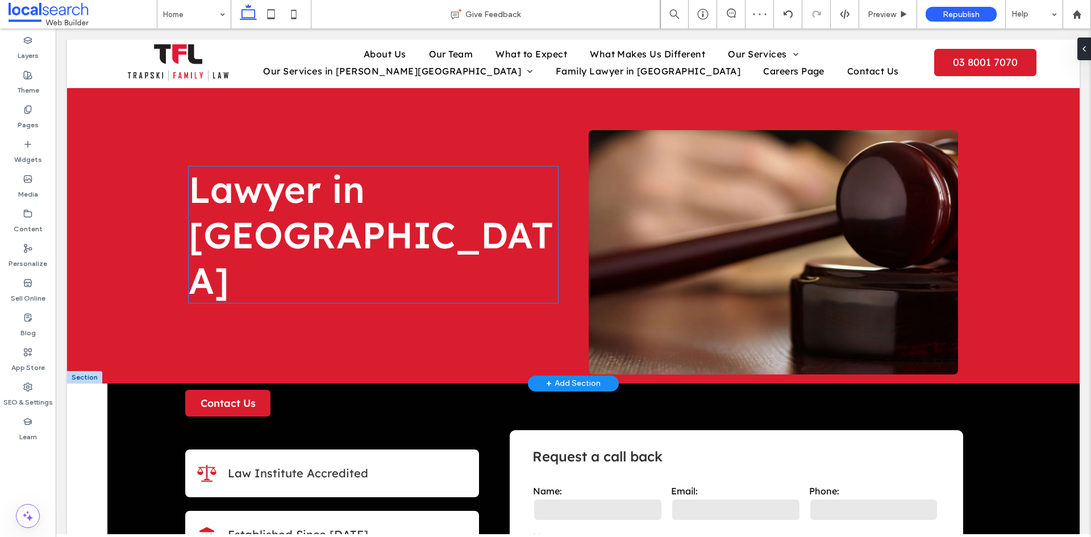
scroll to position [0, 0]
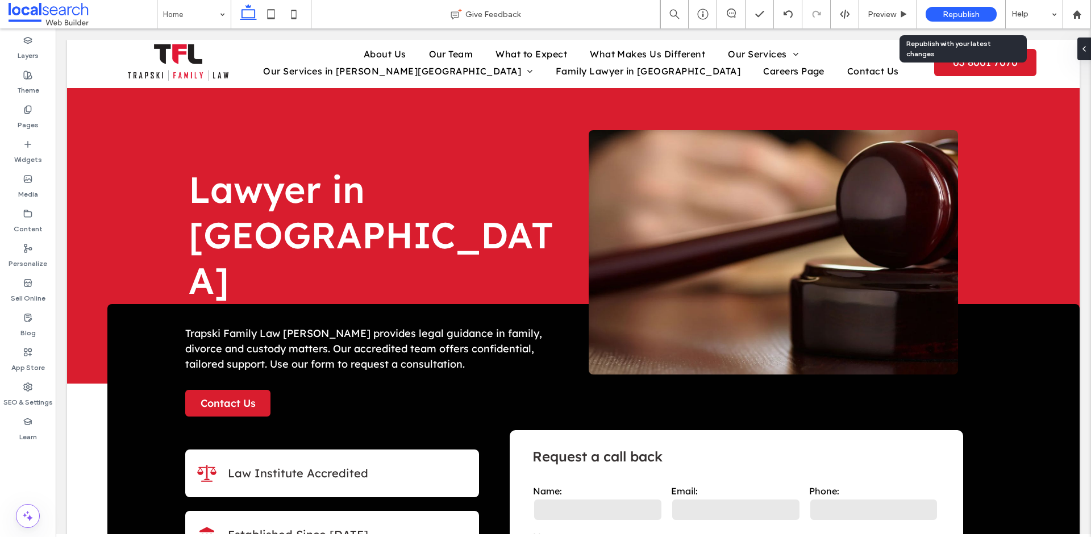
click at [958, 14] on span "Republish" at bounding box center [960, 15] width 37 height 10
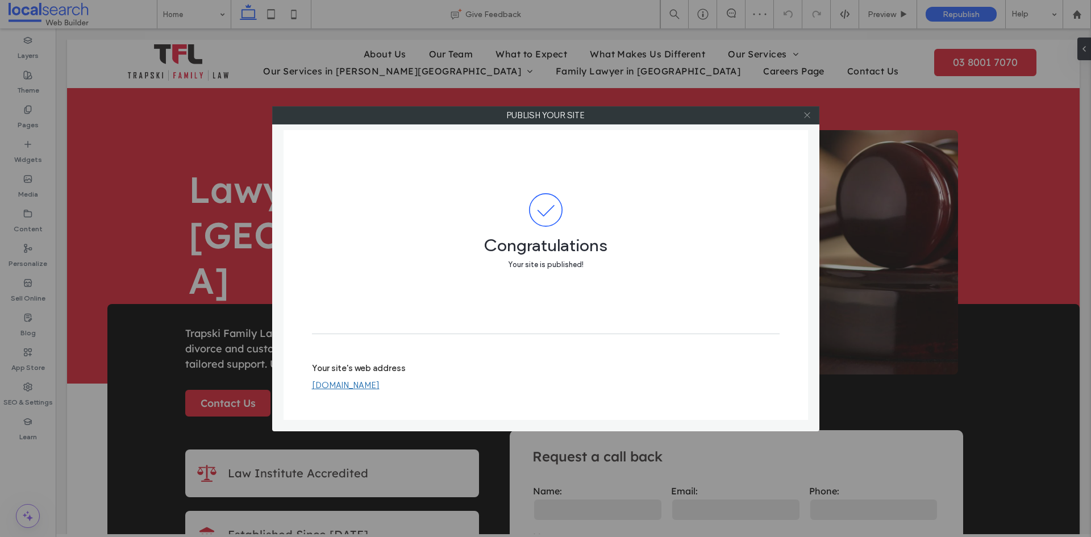
click at [804, 112] on use at bounding box center [807, 115] width 6 height 6
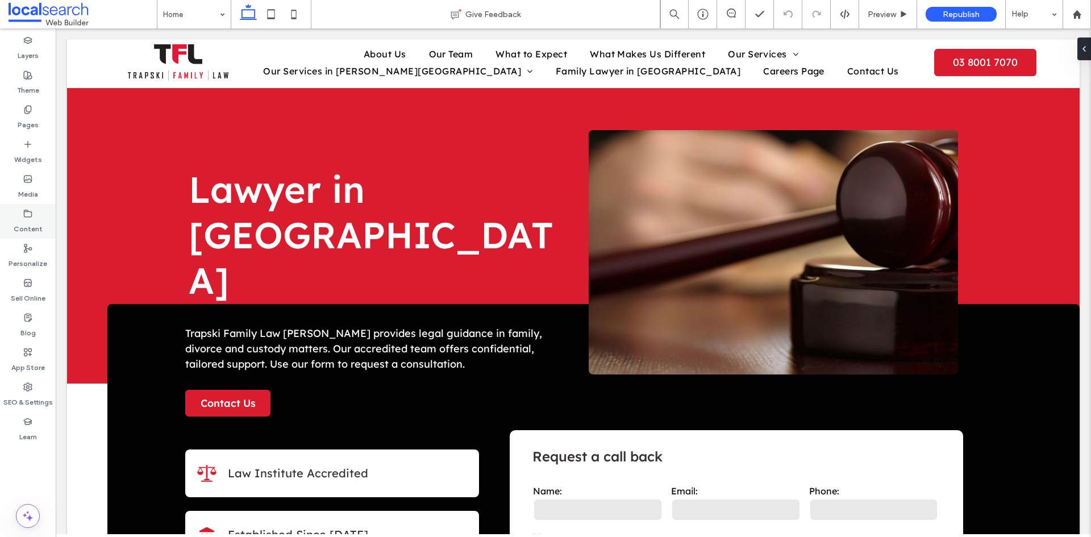
click at [28, 220] on label "Content" at bounding box center [28, 226] width 29 height 16
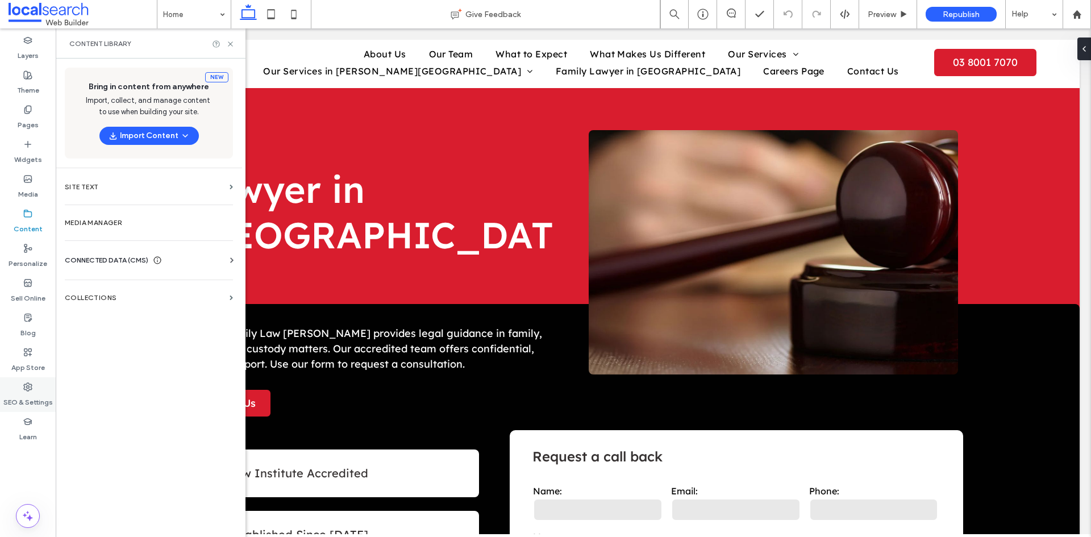
click at [33, 398] on label "SEO & Settings" at bounding box center [27, 399] width 49 height 16
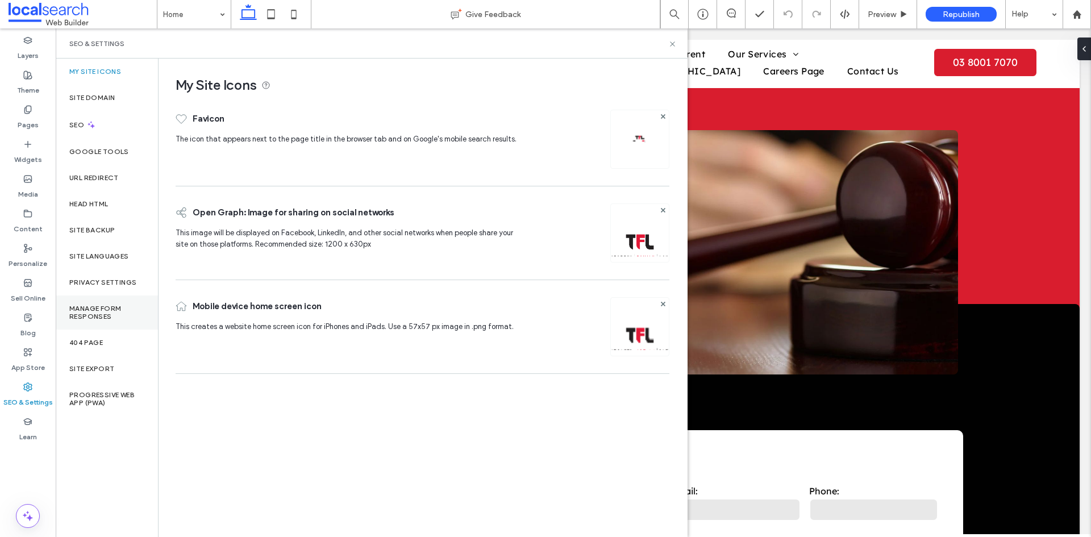
click at [103, 306] on label "Manage Form Responses" at bounding box center [106, 312] width 75 height 16
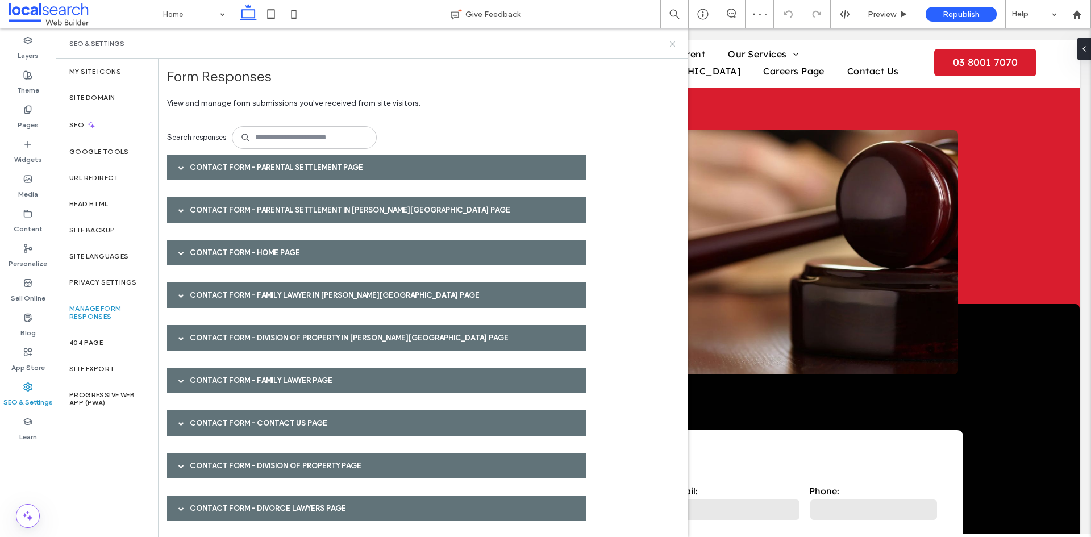
scroll to position [6, 0]
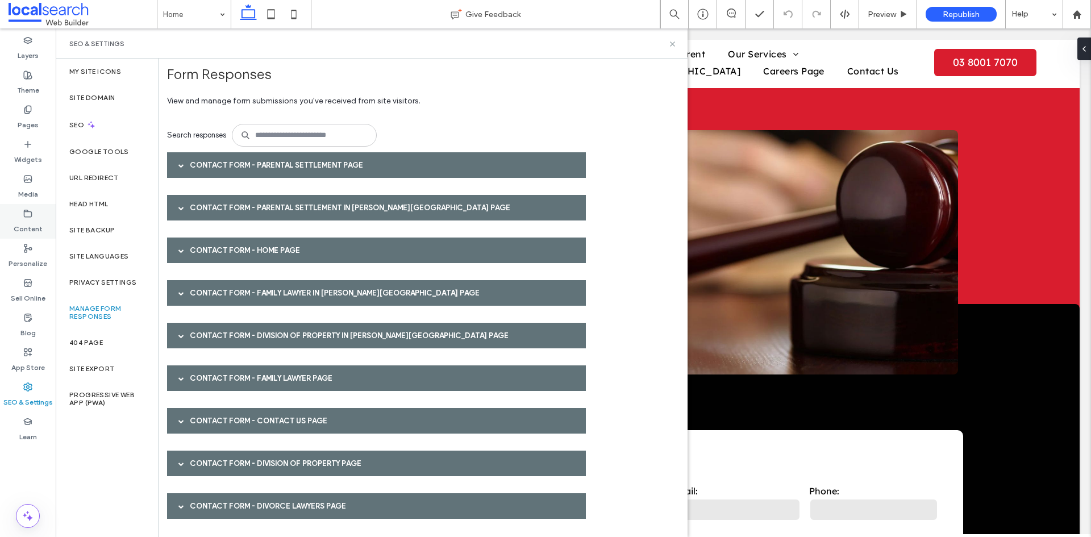
click at [33, 219] on label "Content" at bounding box center [28, 226] width 29 height 16
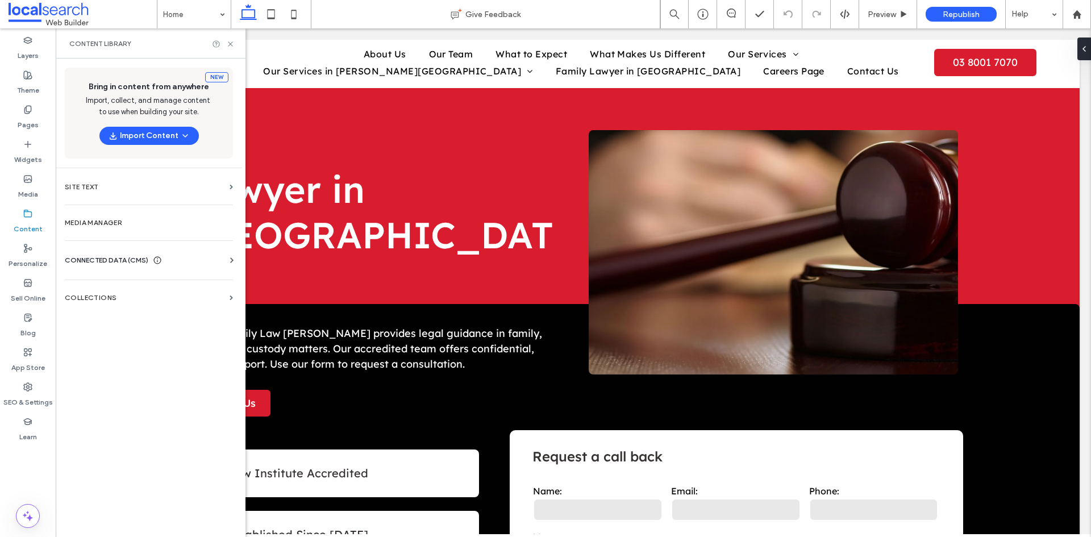
click at [107, 258] on span "CONNECTED DATA (CMS)" at bounding box center [107, 259] width 84 height 11
click at [116, 289] on label "Business Info" at bounding box center [151, 288] width 155 height 8
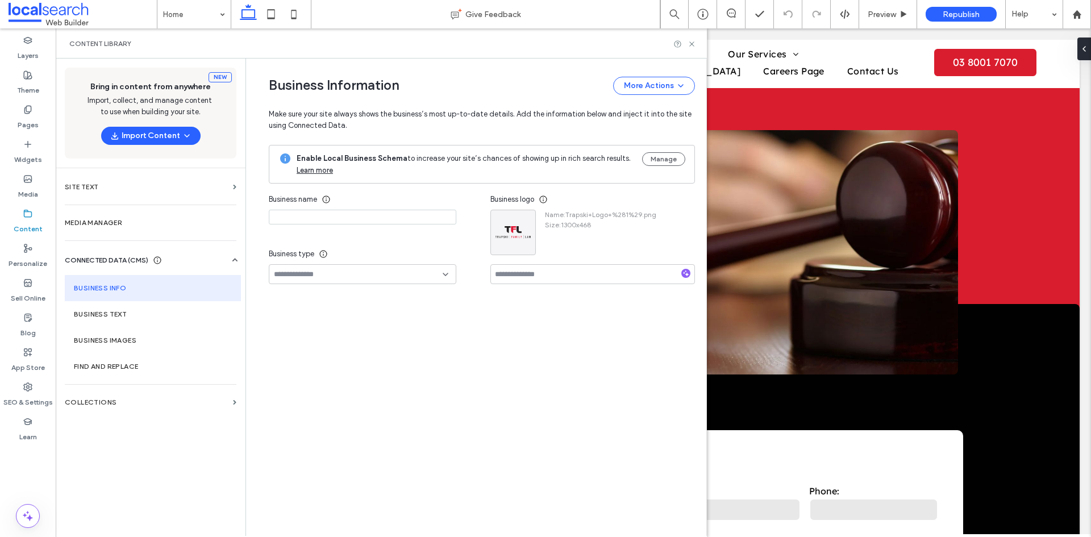
type input "**********"
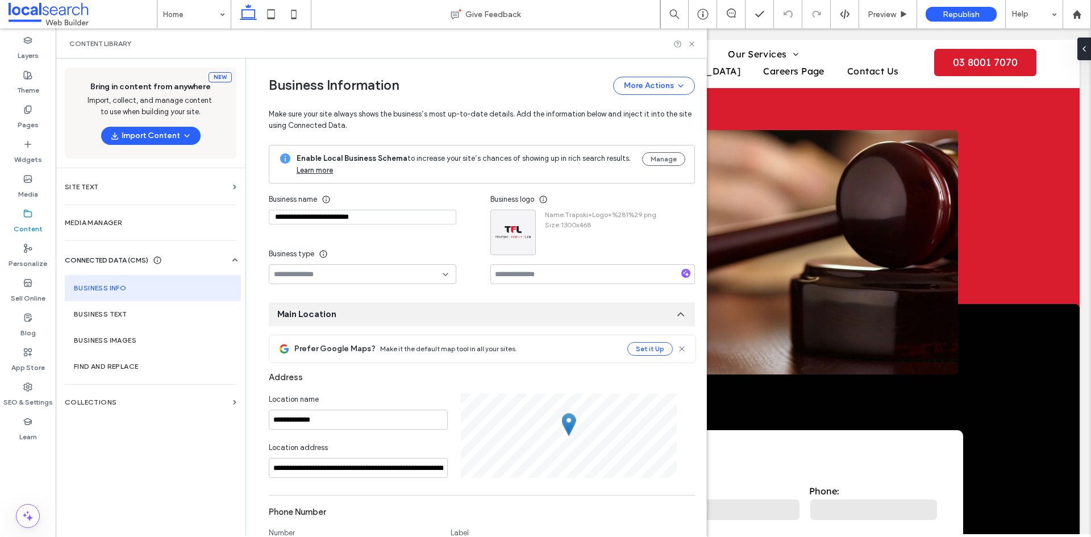
scroll to position [304, 0]
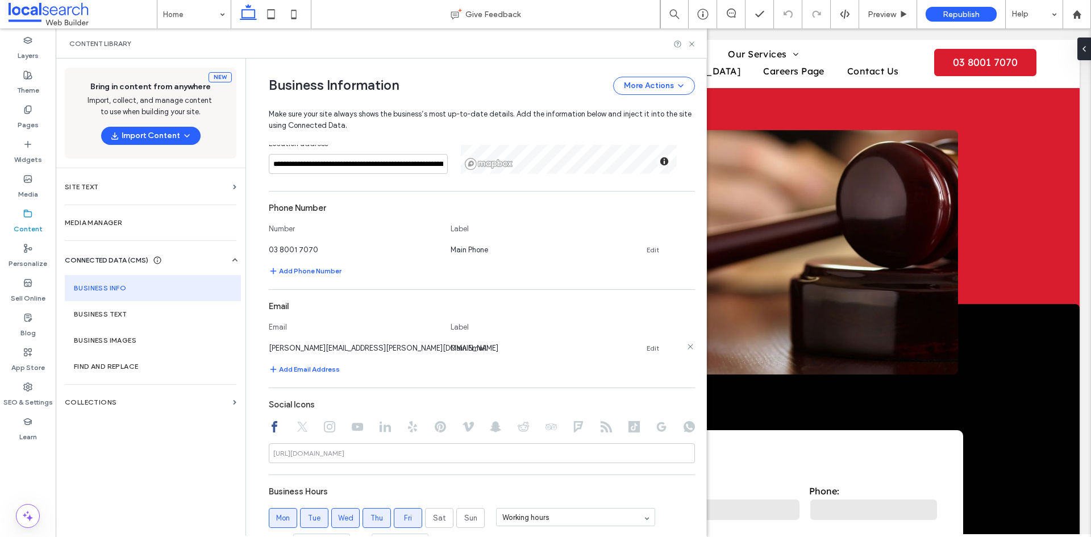
click at [647, 349] on link "Edit" at bounding box center [652, 348] width 12 height 9
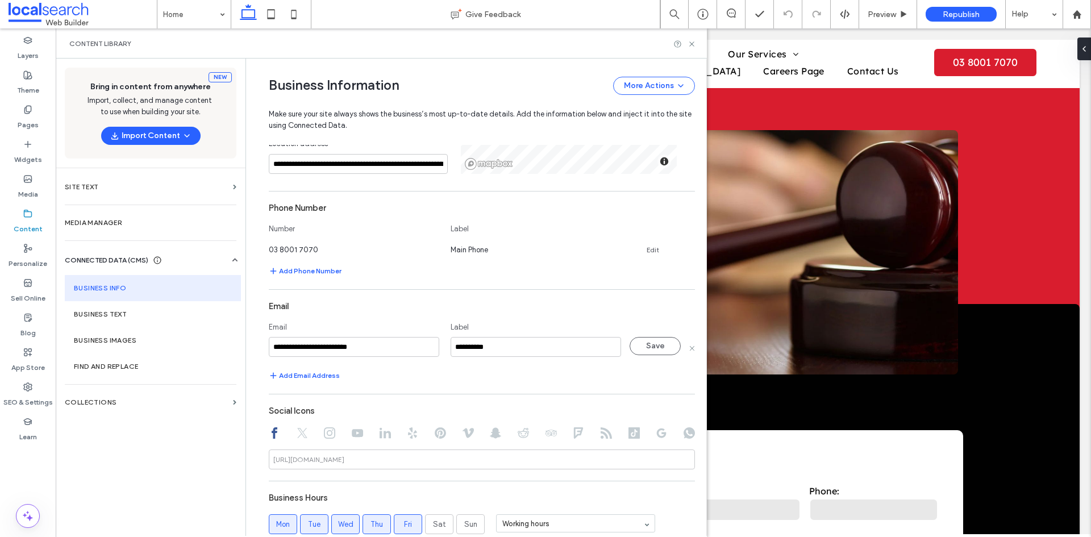
drag, startPoint x: 370, startPoint y: 348, endPoint x: 245, endPoint y: 348, distance: 125.0
click at [245, 348] on div "**********" at bounding box center [475, 297] width 461 height 477
type input "**********"
click at [552, 370] on div "Add Email Address" at bounding box center [482, 376] width 426 height 14
click at [654, 348] on button "Save" at bounding box center [654, 346] width 51 height 18
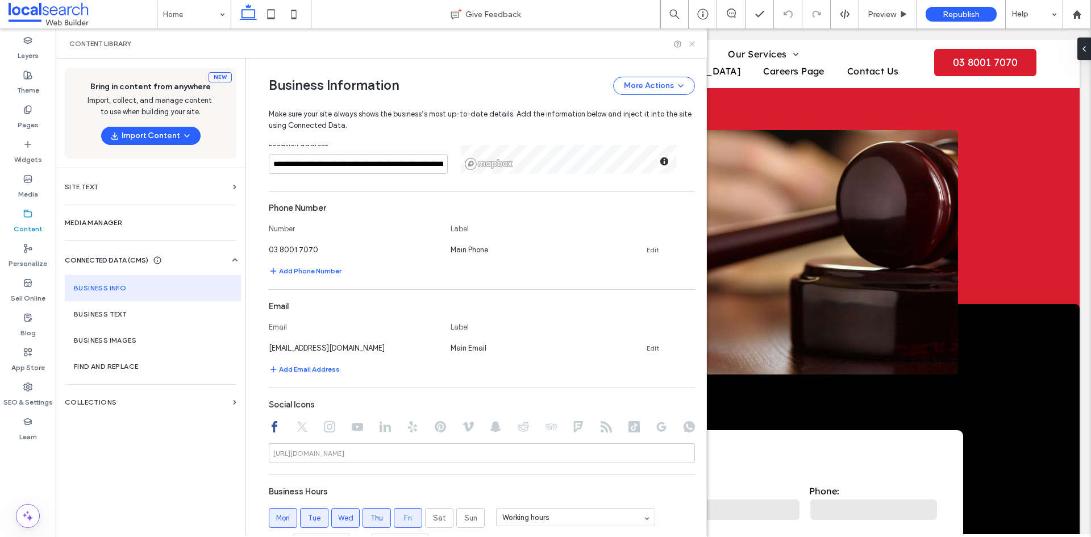
click at [695, 43] on icon at bounding box center [691, 44] width 9 height 9
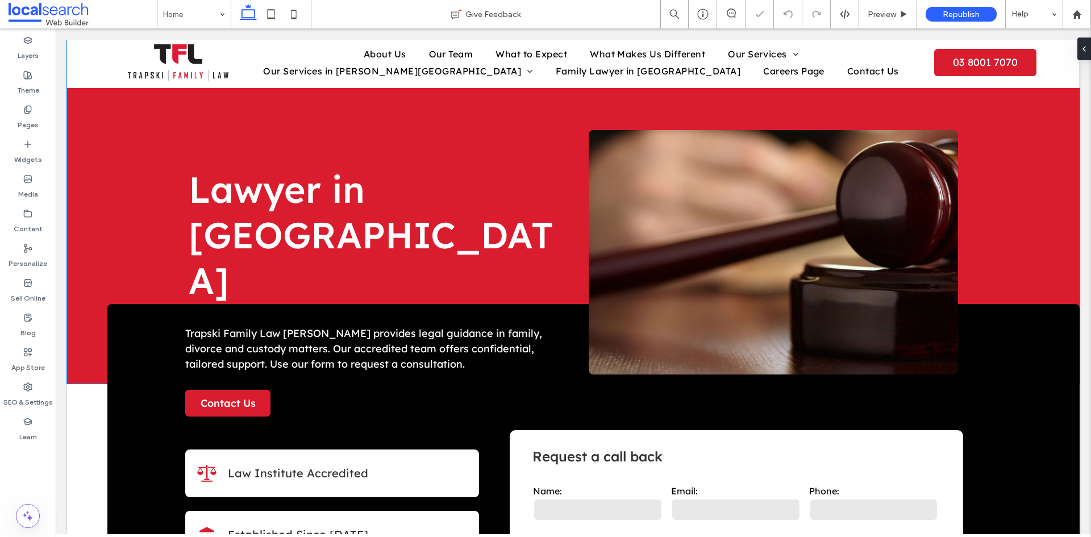
click at [953, 10] on span "Republish" at bounding box center [960, 15] width 37 height 10
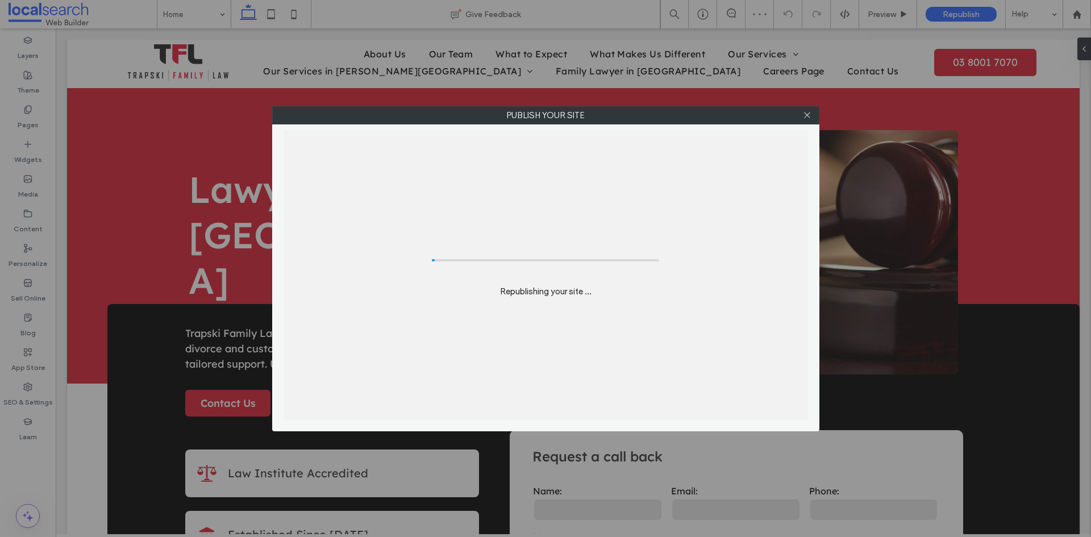
scroll to position [0, 0]
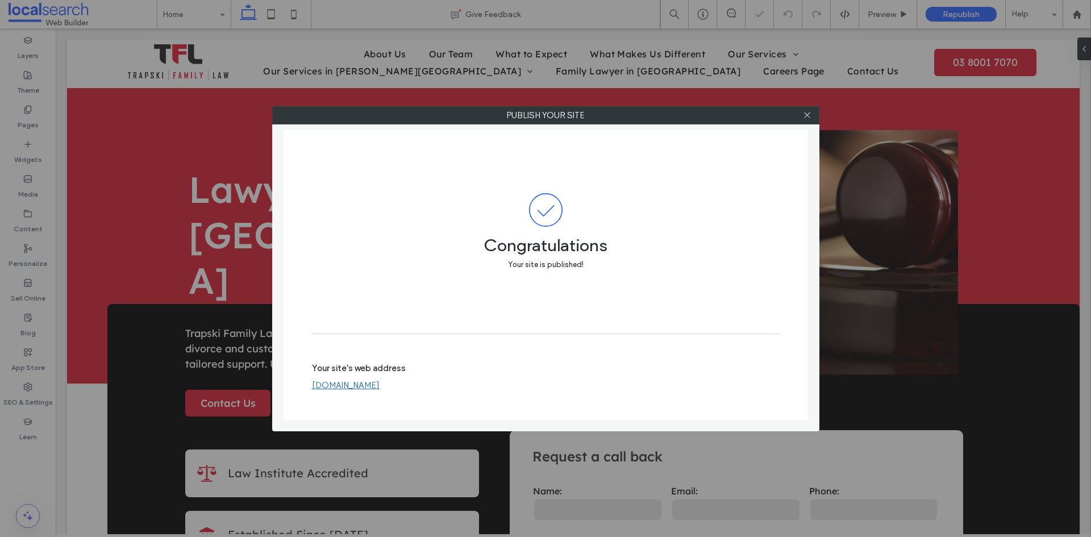
click at [379, 385] on link "[DOMAIN_NAME]" at bounding box center [346, 385] width 68 height 10
click at [806, 114] on icon at bounding box center [807, 115] width 9 height 9
